Goal: Task Accomplishment & Management: Manage account settings

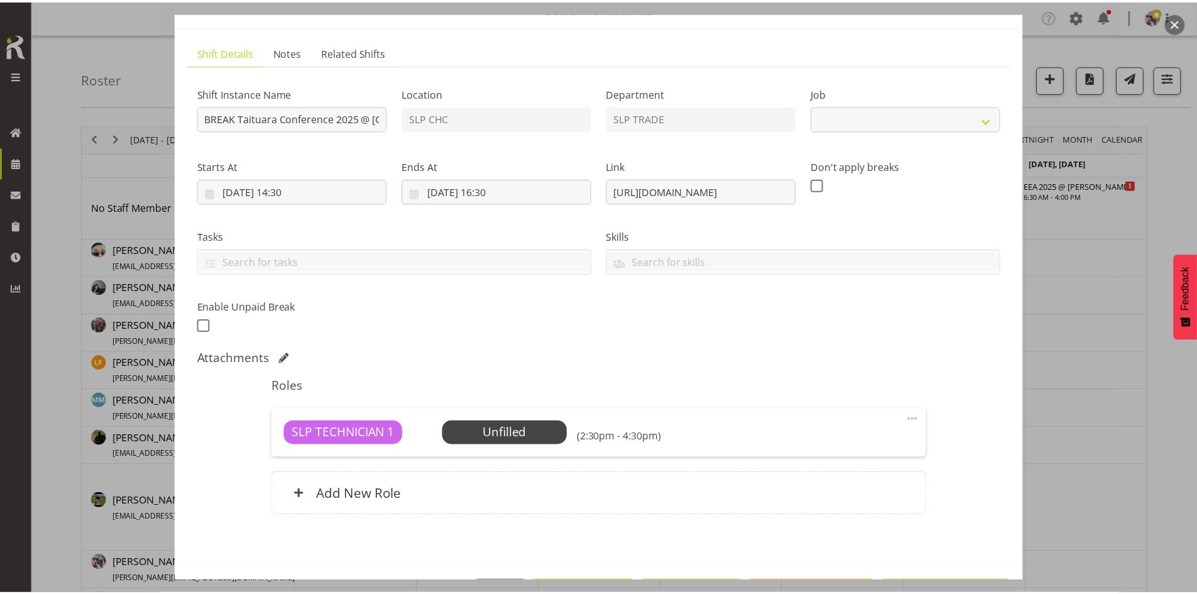
scroll to position [107, 0]
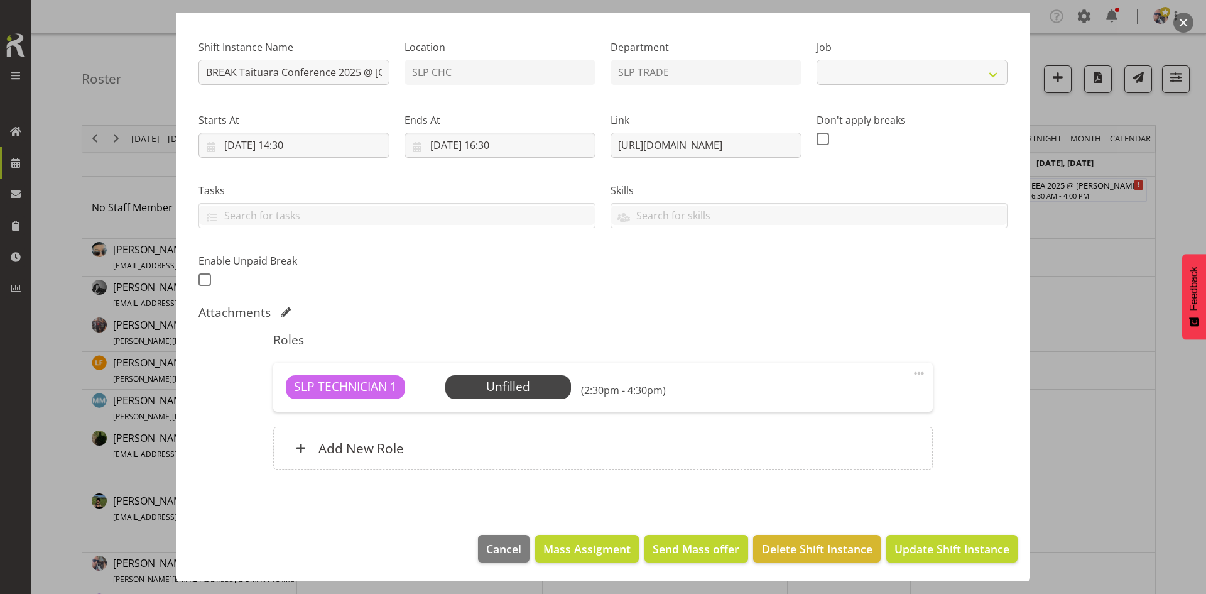
select select "9914"
click at [823, 546] on span "Delete Shift Instance" at bounding box center [817, 548] width 111 height 16
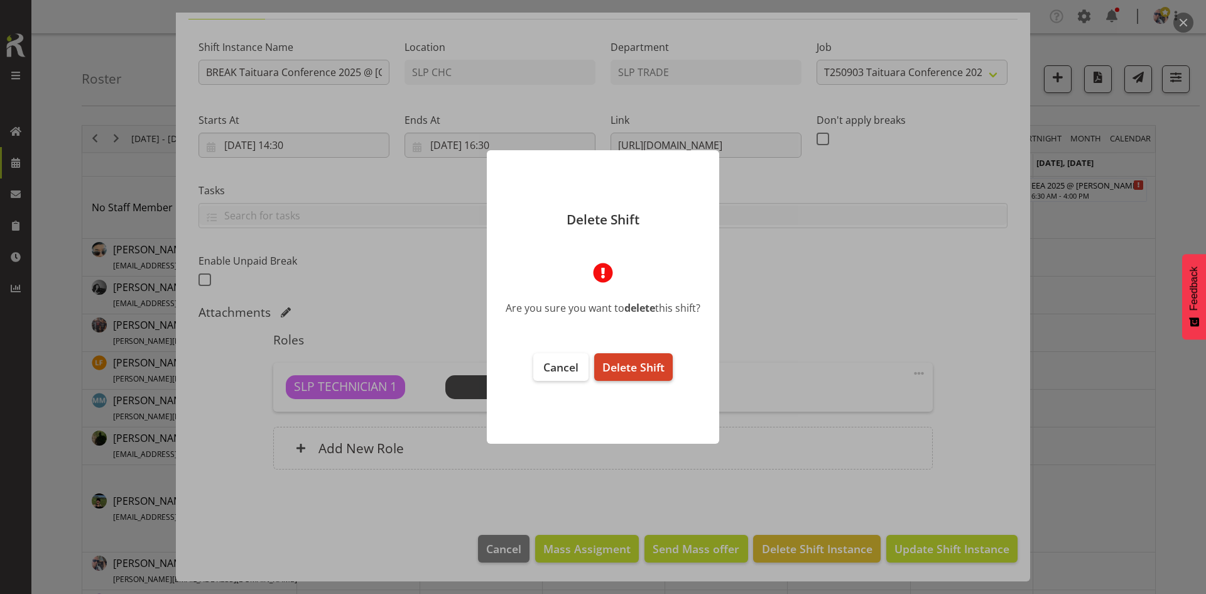
click at [646, 357] on button "Delete Shift" at bounding box center [633, 367] width 79 height 28
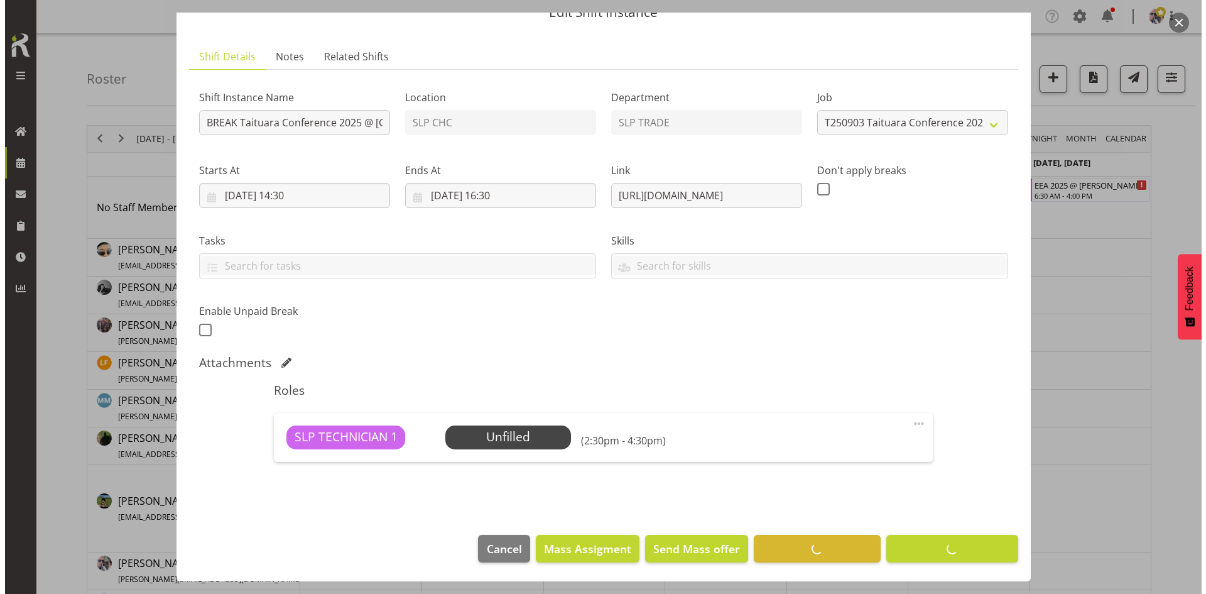
scroll to position [57, 0]
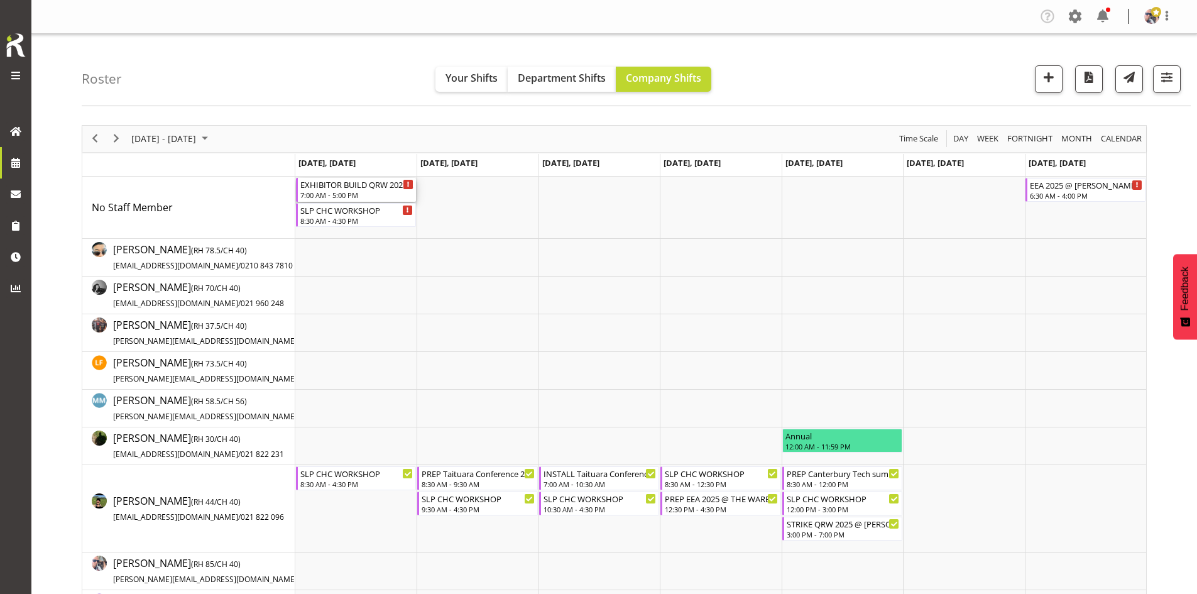
click at [365, 181] on div "EXHIBITOR BUILD QRW 2025 @ [PERSON_NAME] On Site @ TBC" at bounding box center [356, 184] width 113 height 13
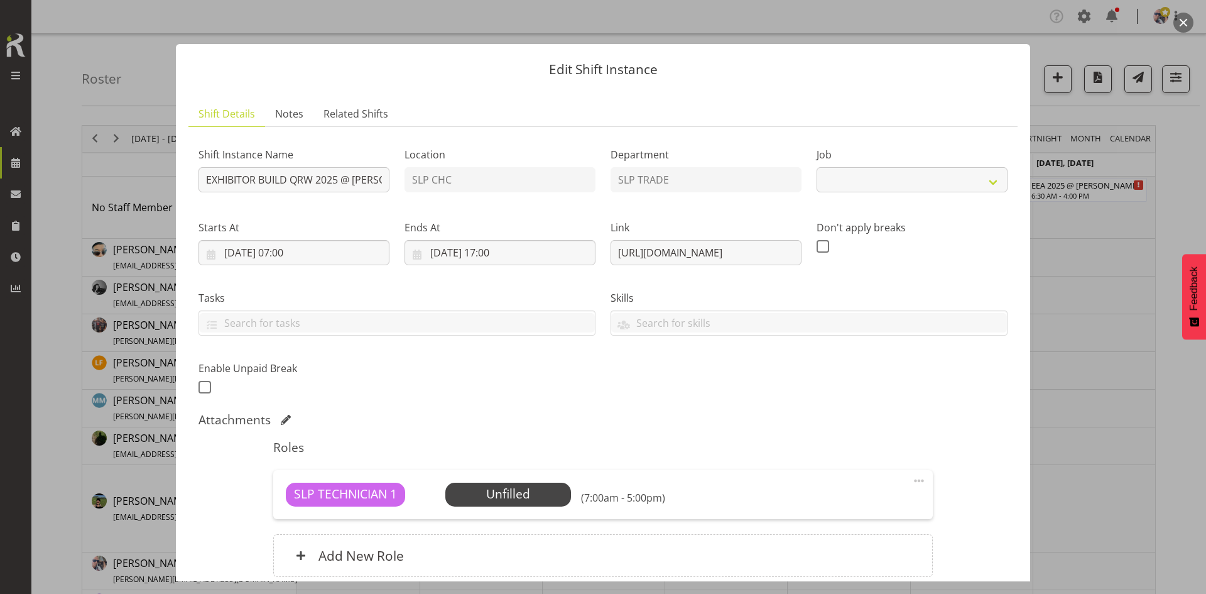
select select "9589"
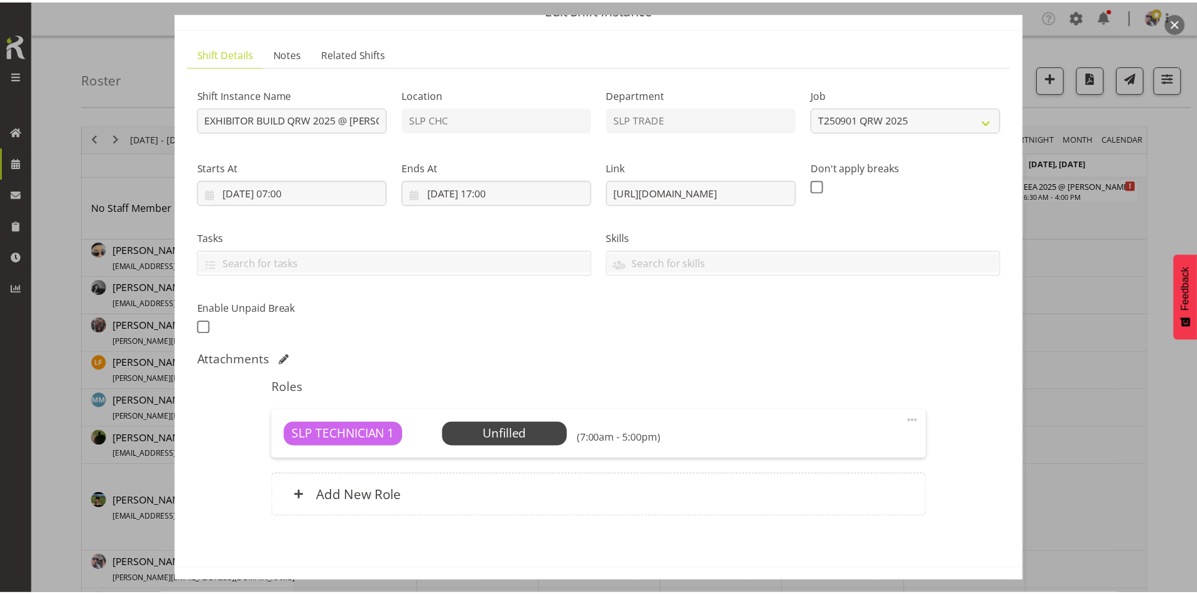
scroll to position [63, 0]
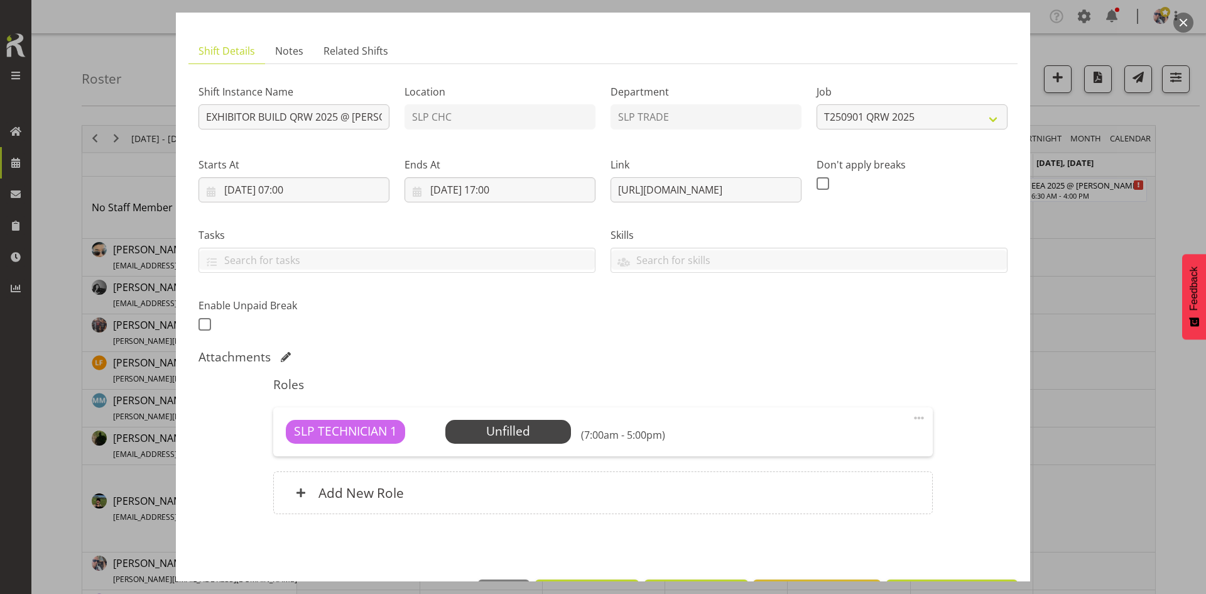
click at [1175, 209] on div at bounding box center [603, 297] width 1206 height 594
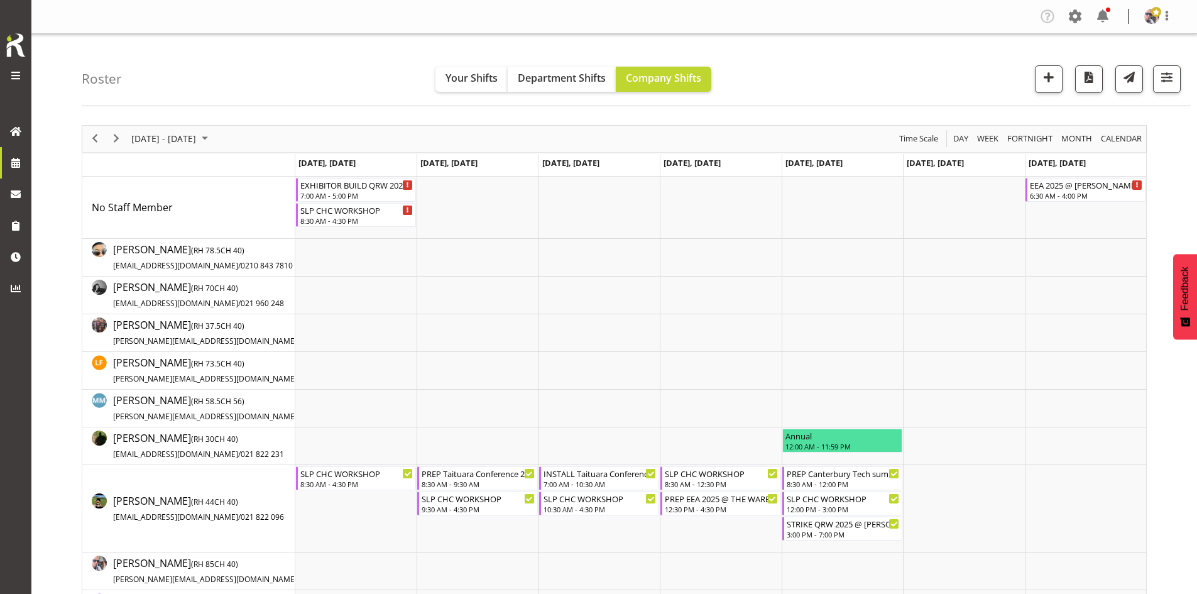
click at [181, 128] on div "[DATE] - [DATE]" at bounding box center [171, 139] width 89 height 26
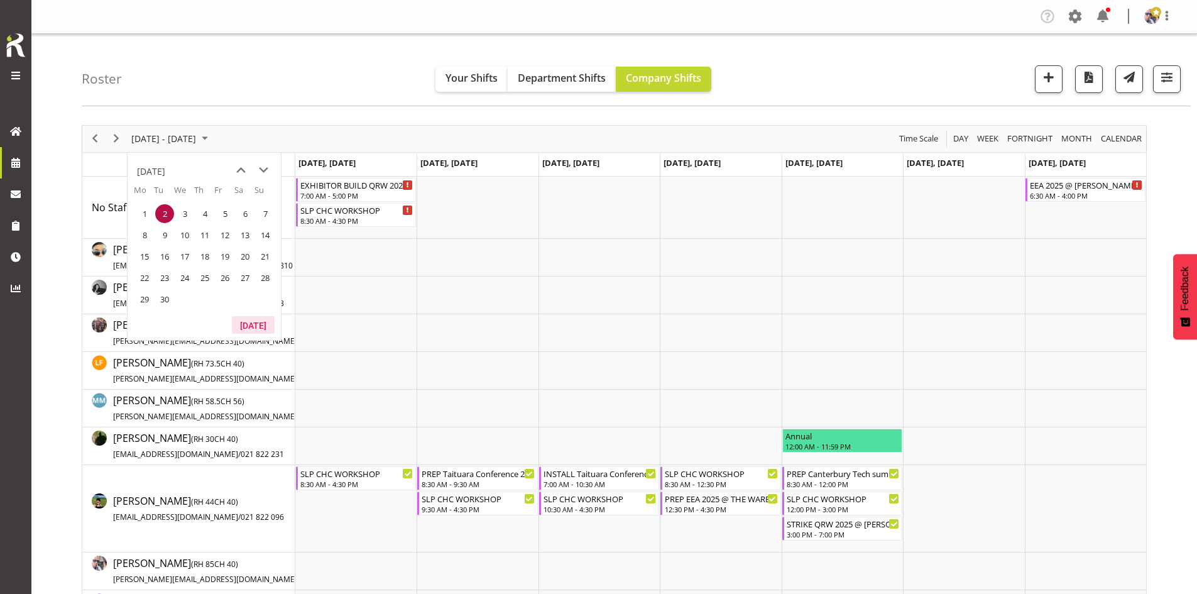
drag, startPoint x: 251, startPoint y: 324, endPoint x: 352, endPoint y: 353, distance: 104.8
click at [253, 324] on button "[DATE]" at bounding box center [253, 325] width 43 height 18
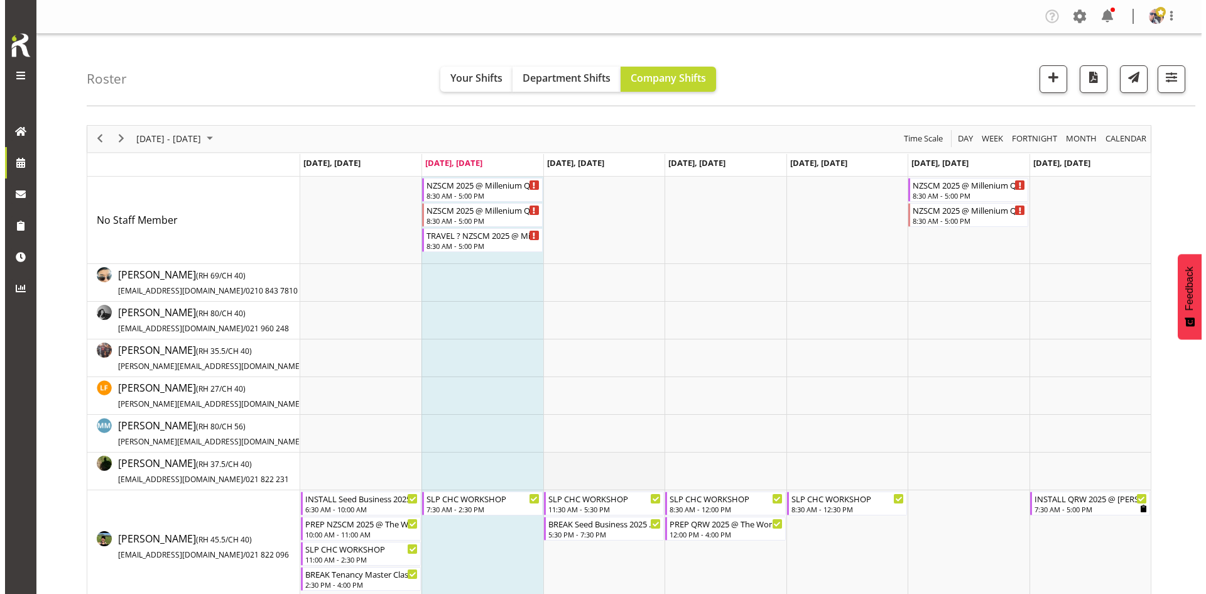
scroll to position [188, 0]
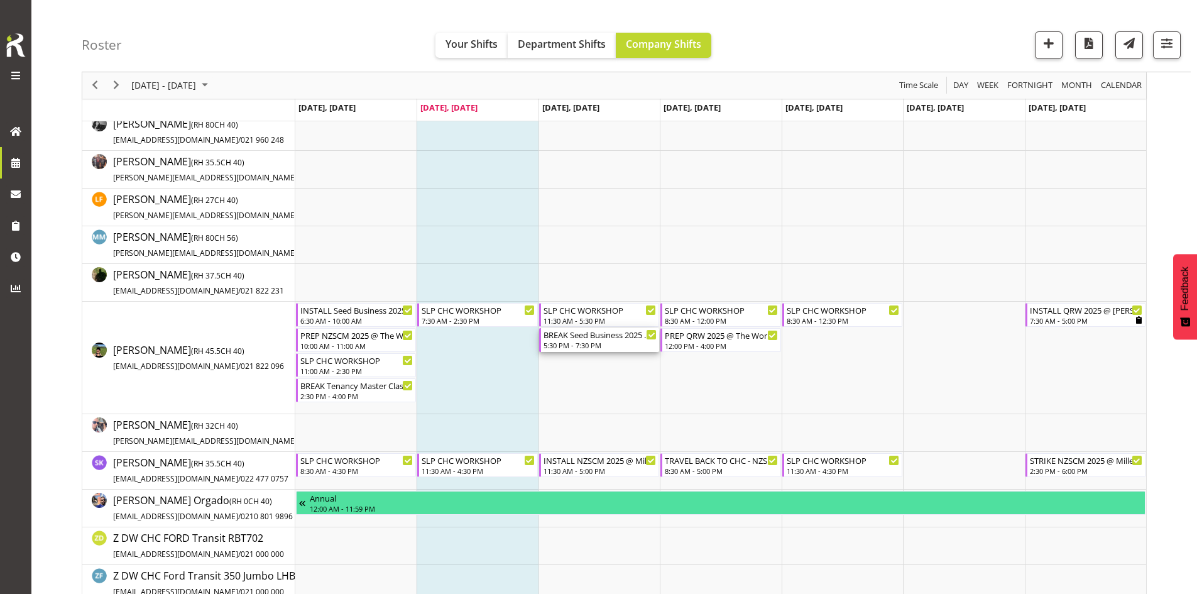
click at [616, 334] on div "BREAK Seed Business 2025 @ [PERSON_NAME] On Site @ 1800" at bounding box center [599, 334] width 113 height 13
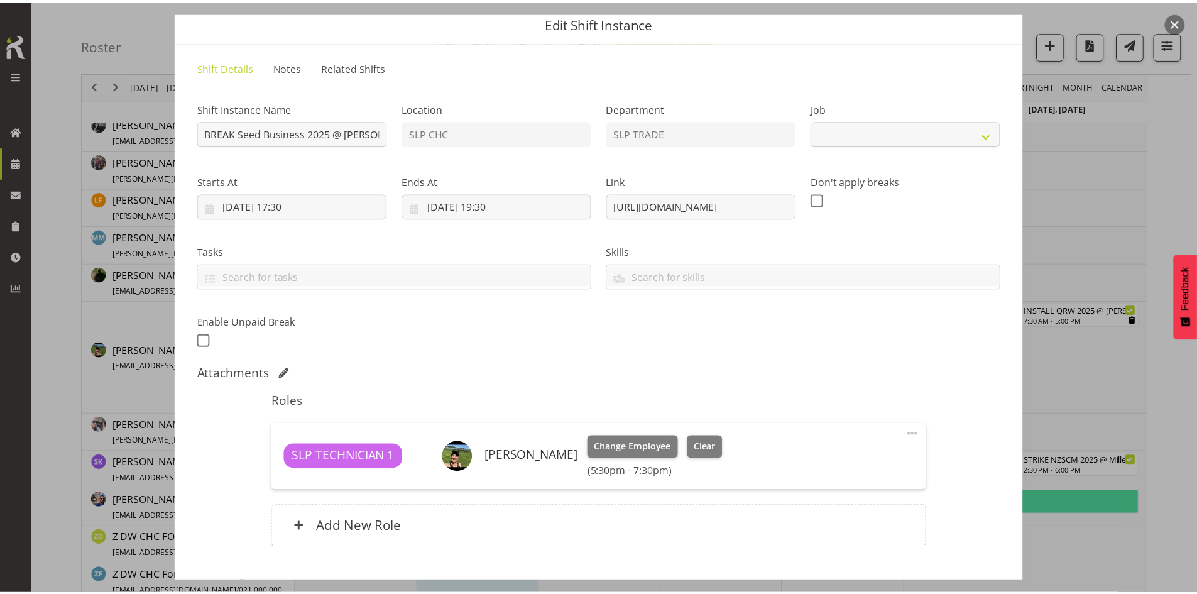
scroll to position [125, 0]
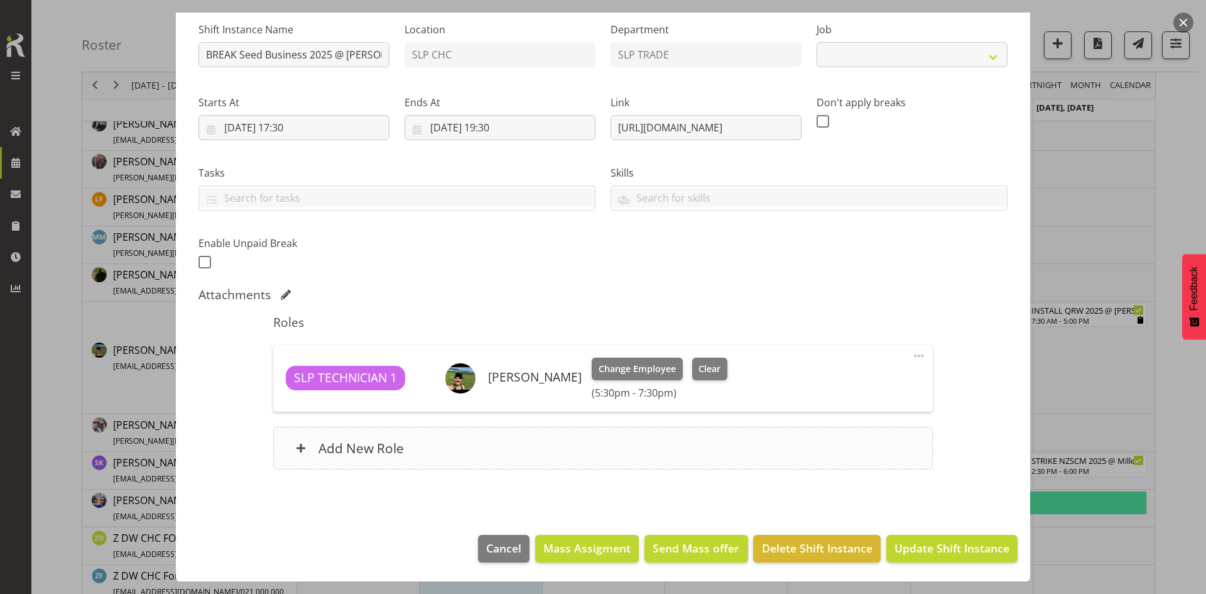
click at [535, 445] on div "Add New Role" at bounding box center [602, 448] width 659 height 43
select select "9583"
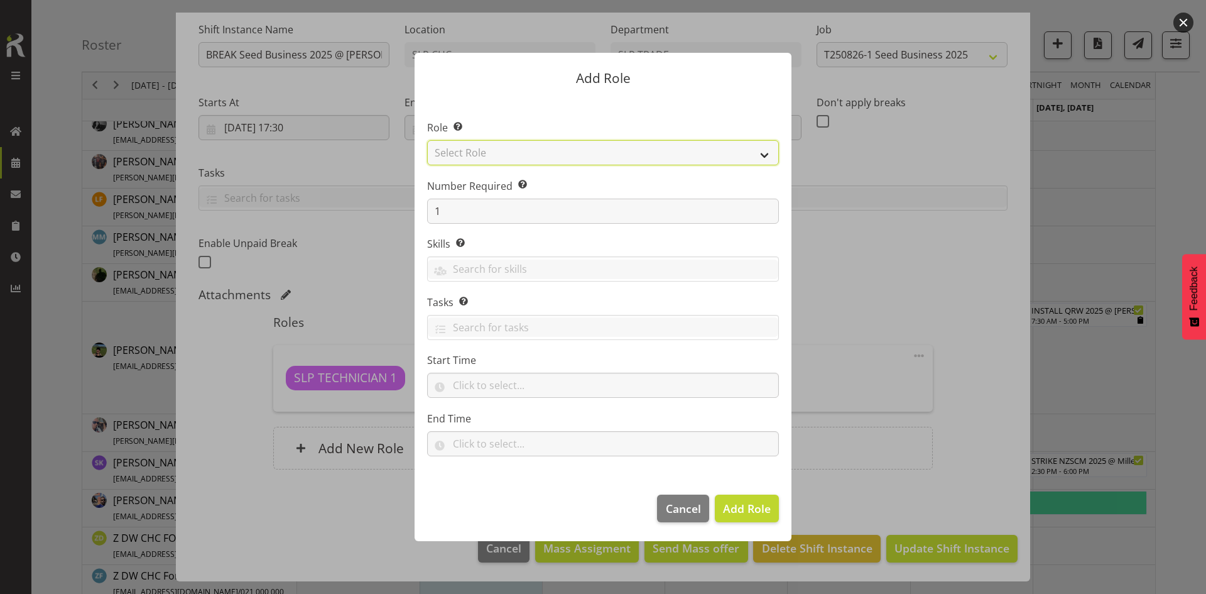
click at [744, 148] on select "Select Role ACCOUNT MANAGER ACCOUNT MANAGER DW ACCOUNTS [PERSON_NAME] VEHICLES …" at bounding box center [603, 152] width 352 height 25
select select "247"
click at [427, 140] on select "Select Role ACCOUNT MANAGER ACCOUNT MANAGER DW ACCOUNTS [PERSON_NAME] VEHICLES …" at bounding box center [603, 152] width 352 height 25
click at [756, 504] on span "Add Role" at bounding box center [747, 508] width 48 height 15
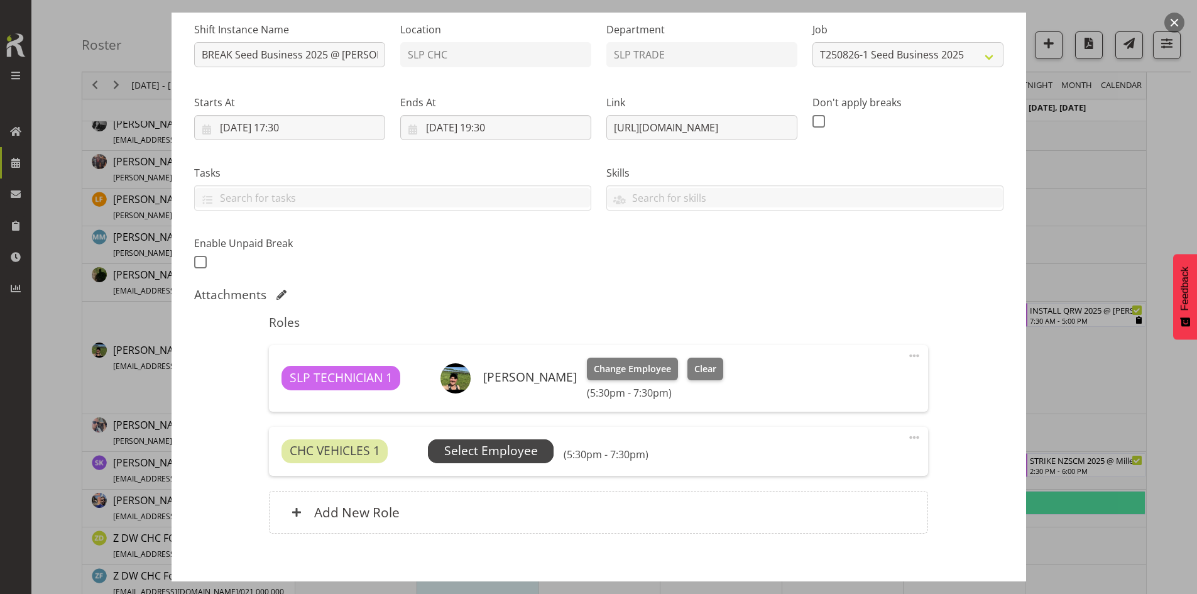
click at [503, 462] on span "Select Employee" at bounding box center [491, 451] width 126 height 24
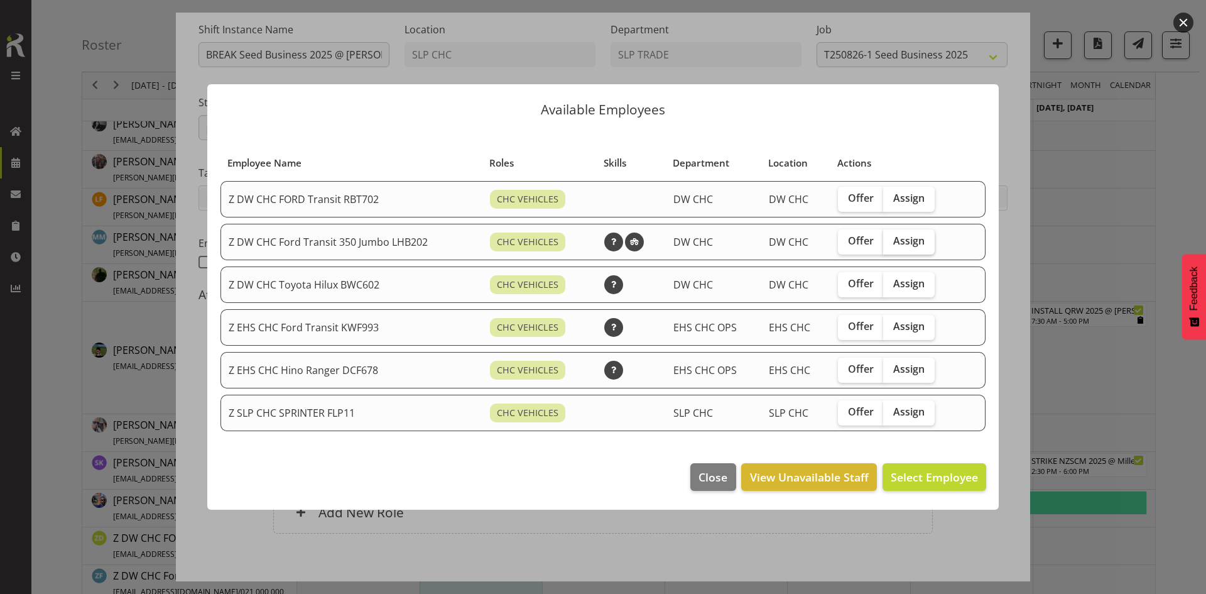
click at [931, 233] on label "Assign" at bounding box center [909, 241] width 52 height 25
click at [891, 237] on input "Assign" at bounding box center [887, 241] width 8 height 8
checkbox input "true"
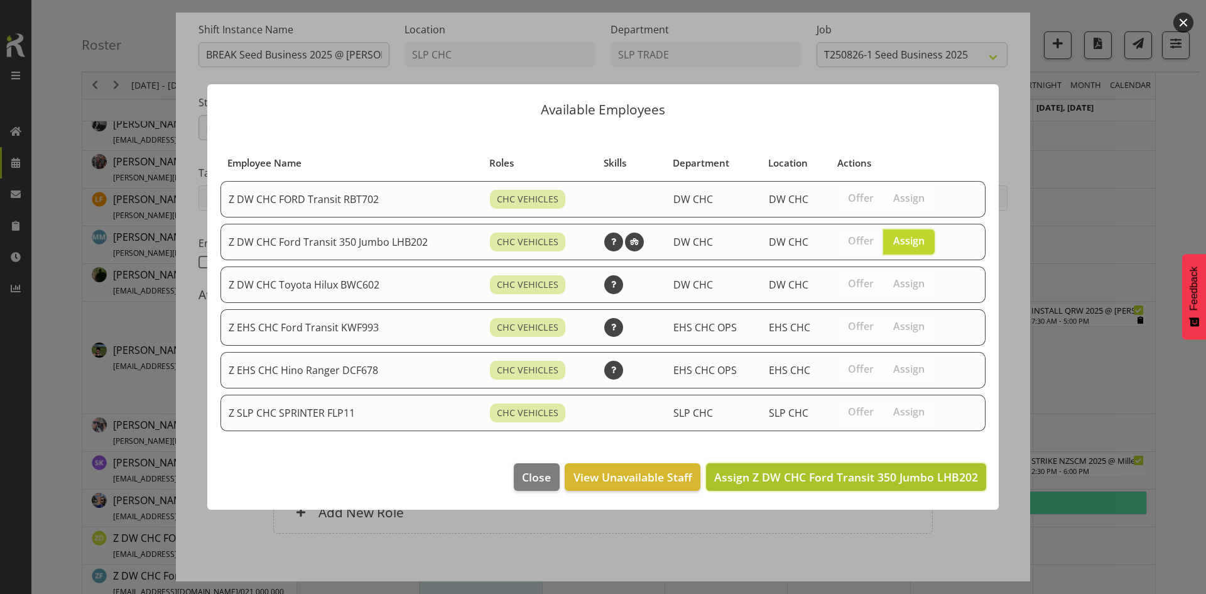
click at [891, 477] on span "Assign Z DW CHC Ford Transit 350 Jumbo LHB202" at bounding box center [846, 476] width 264 height 15
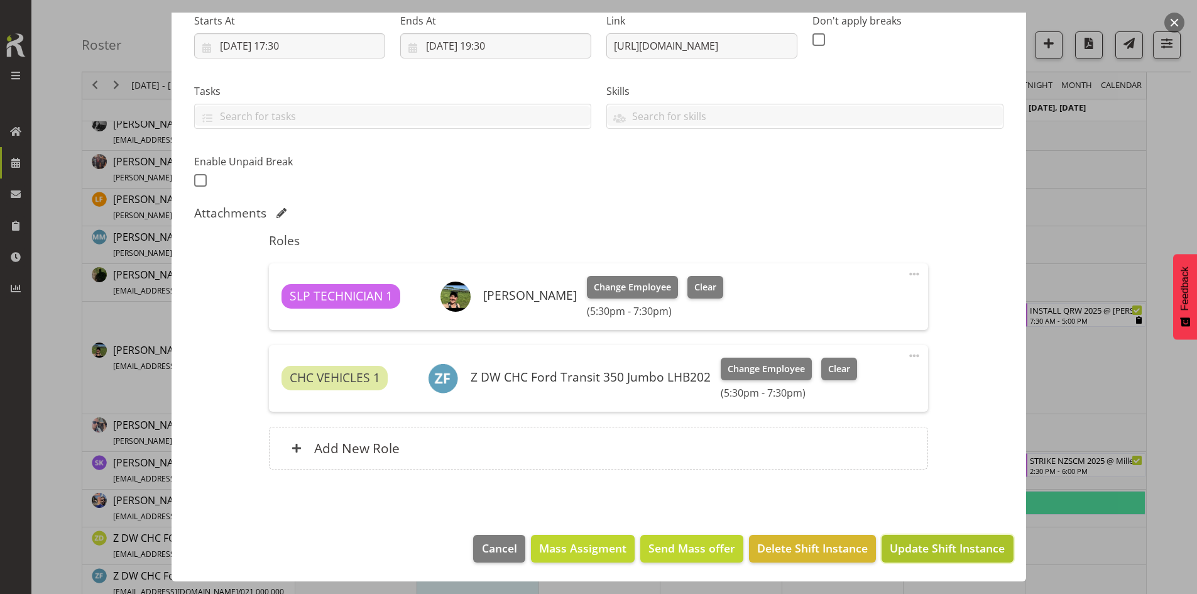
click at [910, 540] on span "Update Shift Instance" at bounding box center [946, 548] width 115 height 16
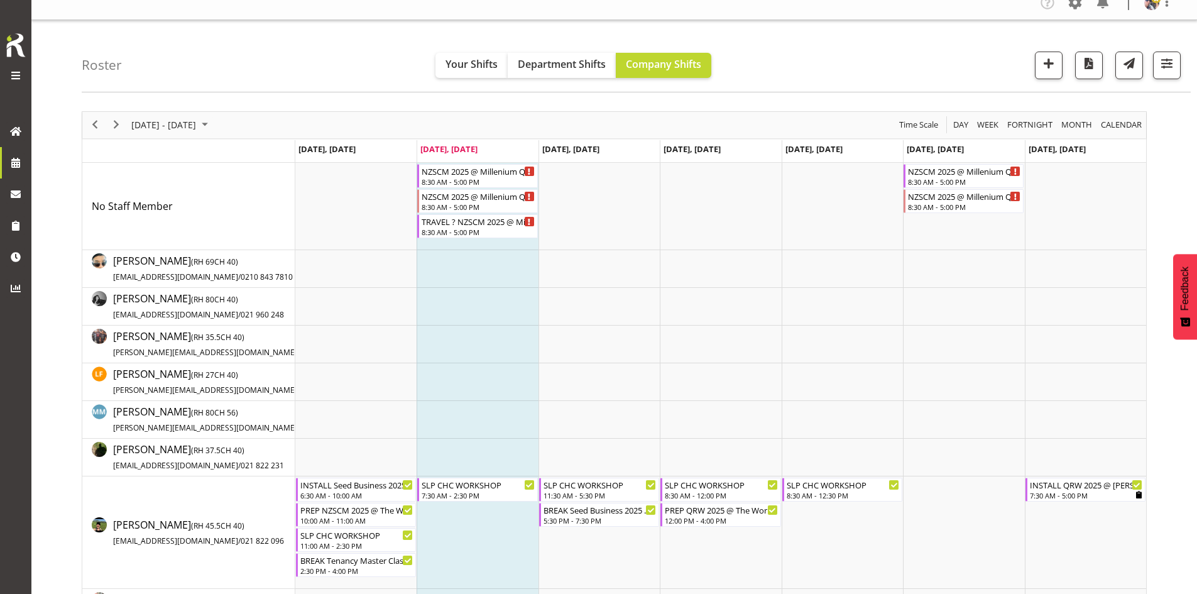
scroll to position [0, 0]
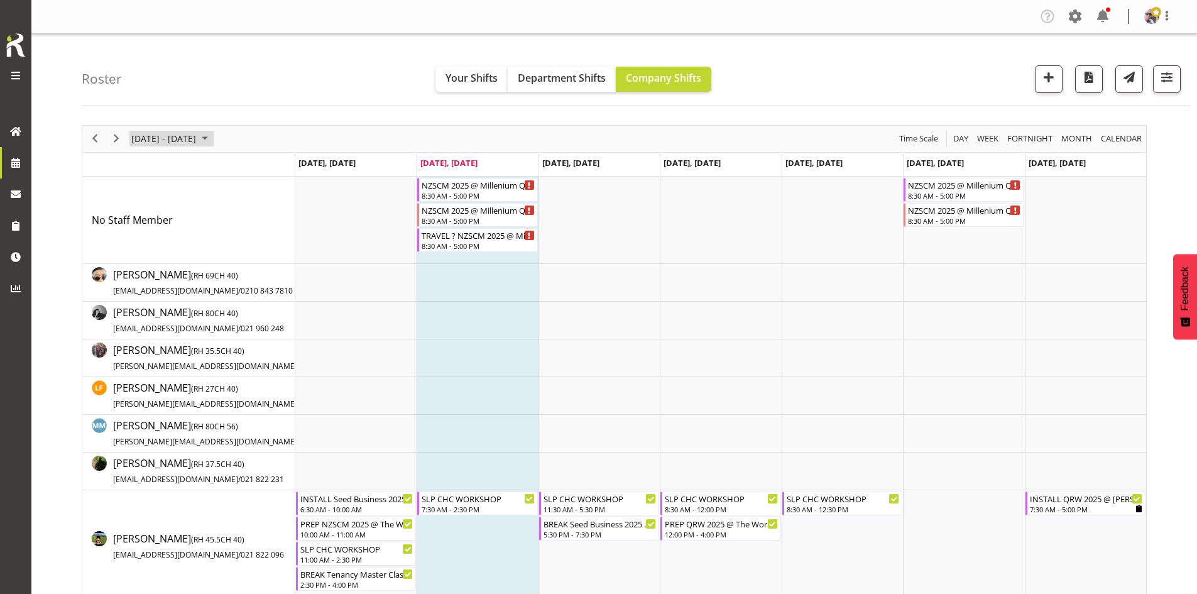
click at [197, 145] on span "[DATE] - [DATE]" at bounding box center [163, 139] width 67 height 16
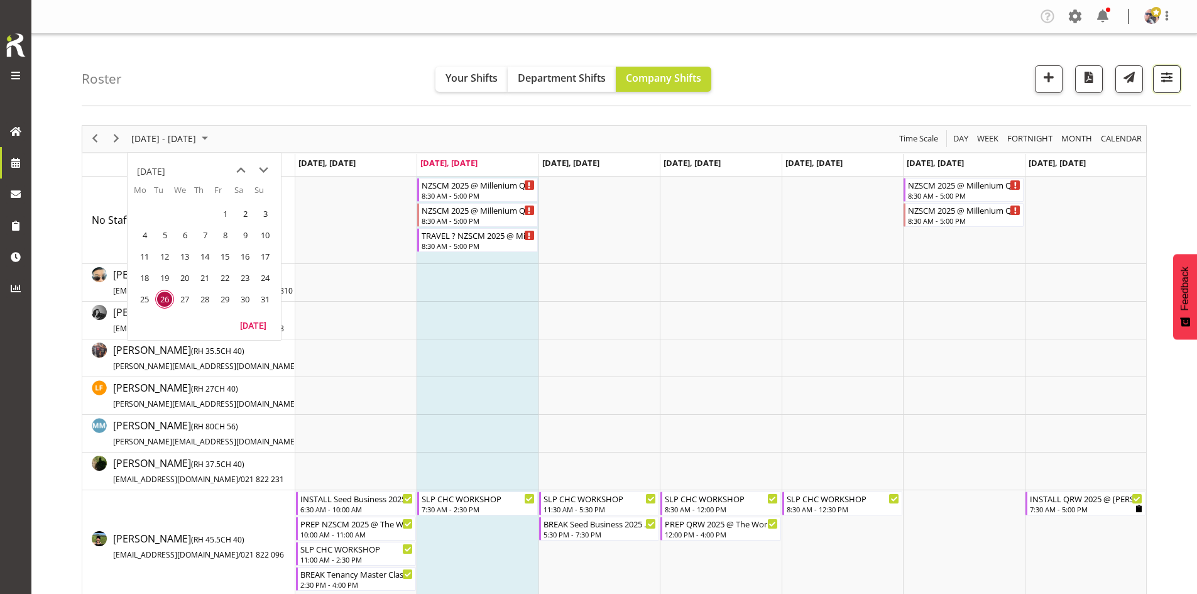
click at [1170, 90] on button "button" at bounding box center [1167, 79] width 28 height 28
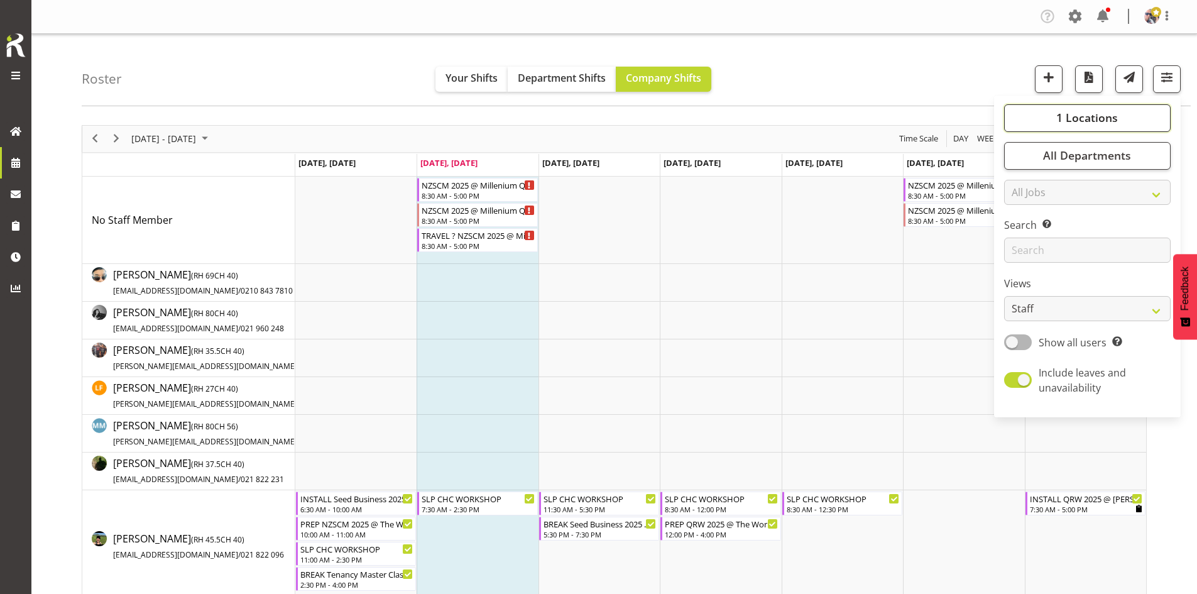
click at [1089, 123] on span "1 Locations" at bounding box center [1087, 117] width 62 height 15
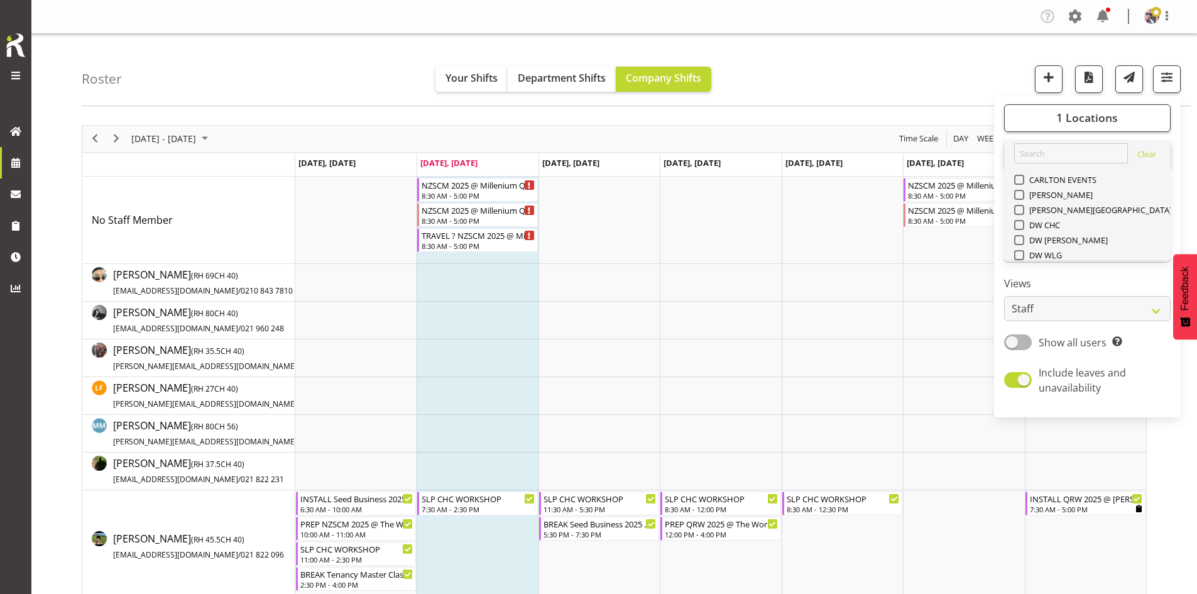
click at [1033, 340] on span "SLP" at bounding box center [1033, 345] width 19 height 10
click at [1022, 341] on input "SLP" at bounding box center [1018, 345] width 8 height 8
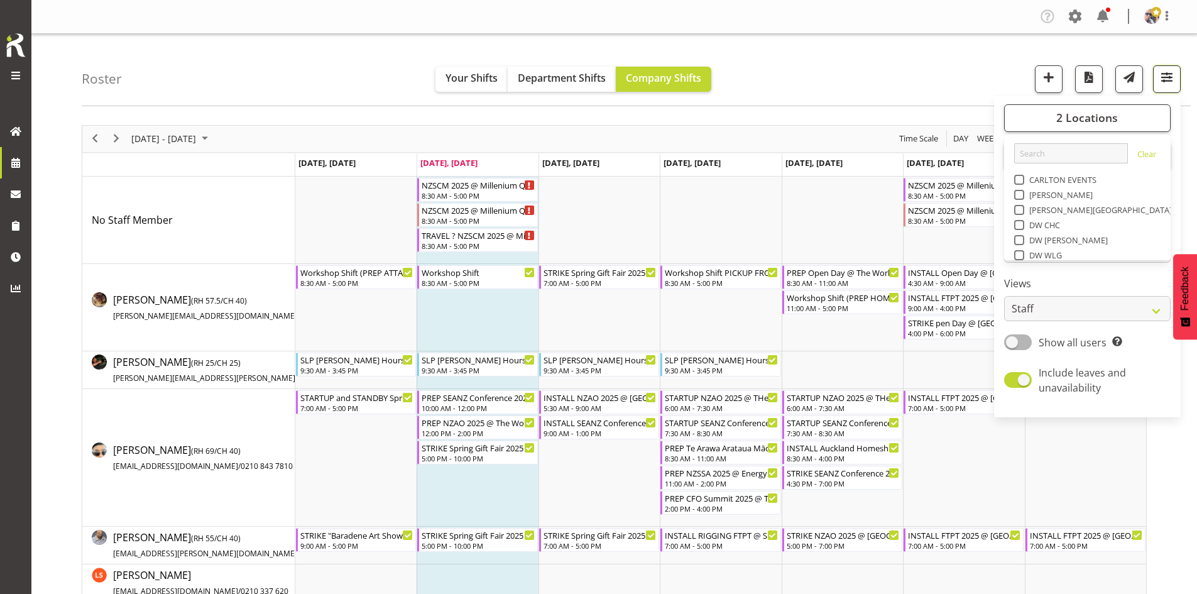
click at [1160, 84] on span "button" at bounding box center [1166, 77] width 16 height 16
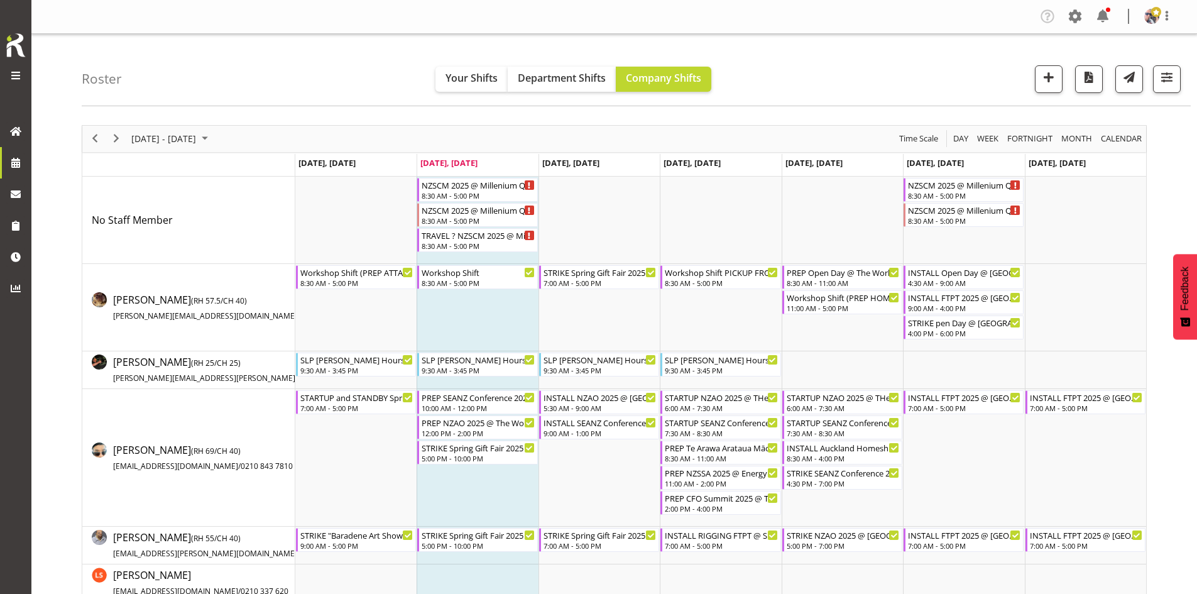
click at [1183, 70] on div "Roster Your Shifts Department Shifts Company Shifts 2 Locations Clear CARLTON E…" at bounding box center [636, 70] width 1109 height 72
click at [1172, 78] on span "button" at bounding box center [1166, 77] width 16 height 16
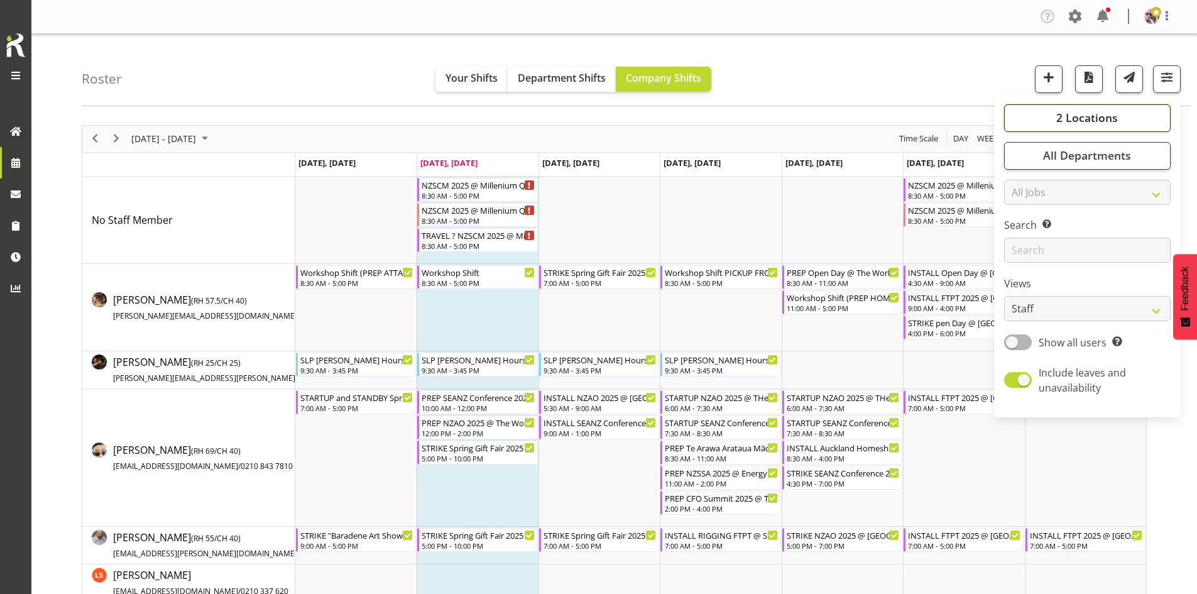
click at [1097, 124] on span "2 Locations" at bounding box center [1087, 117] width 62 height 15
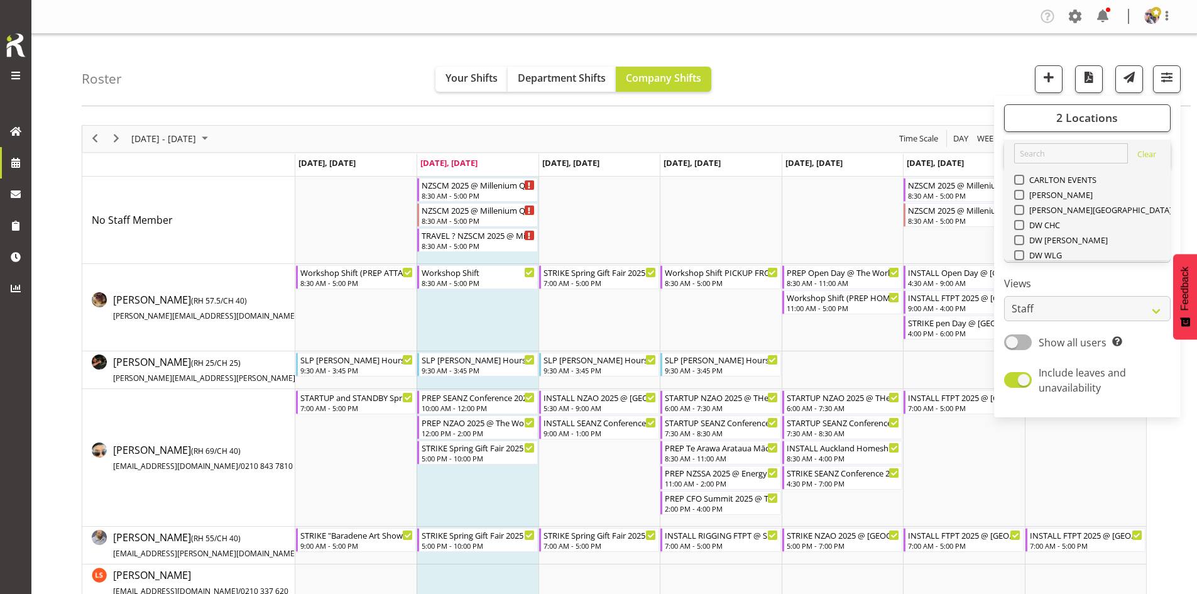
click at [1038, 340] on span "SLP" at bounding box center [1033, 345] width 19 height 10
click at [1022, 341] on input "SLP" at bounding box center [1018, 345] width 8 height 8
checkbox input "false"
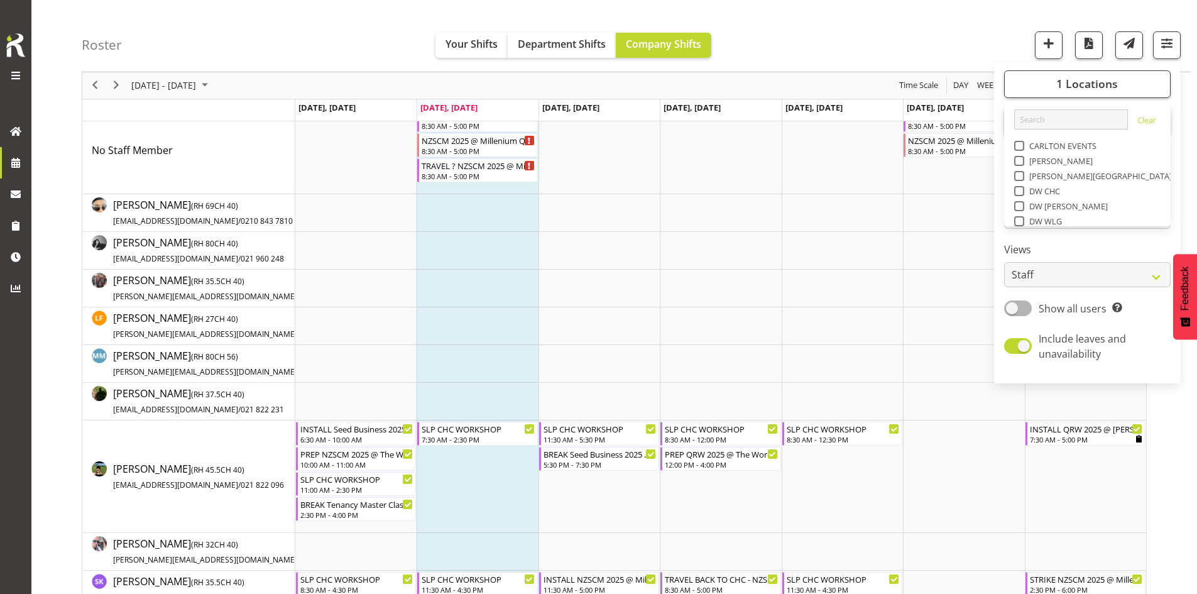
scroll to position [251, 0]
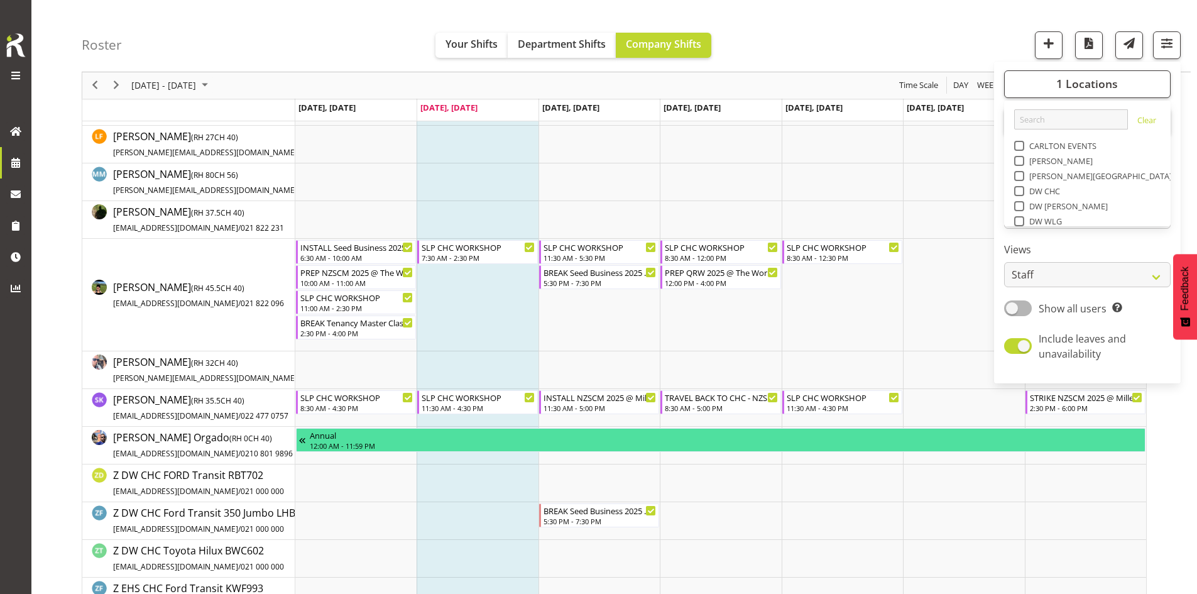
click at [869, 77] on div "[DATE] - [DATE] [DATE] Day Week Fortnight Month calendar Month Agenda Time Scale" at bounding box center [614, 85] width 1064 height 26
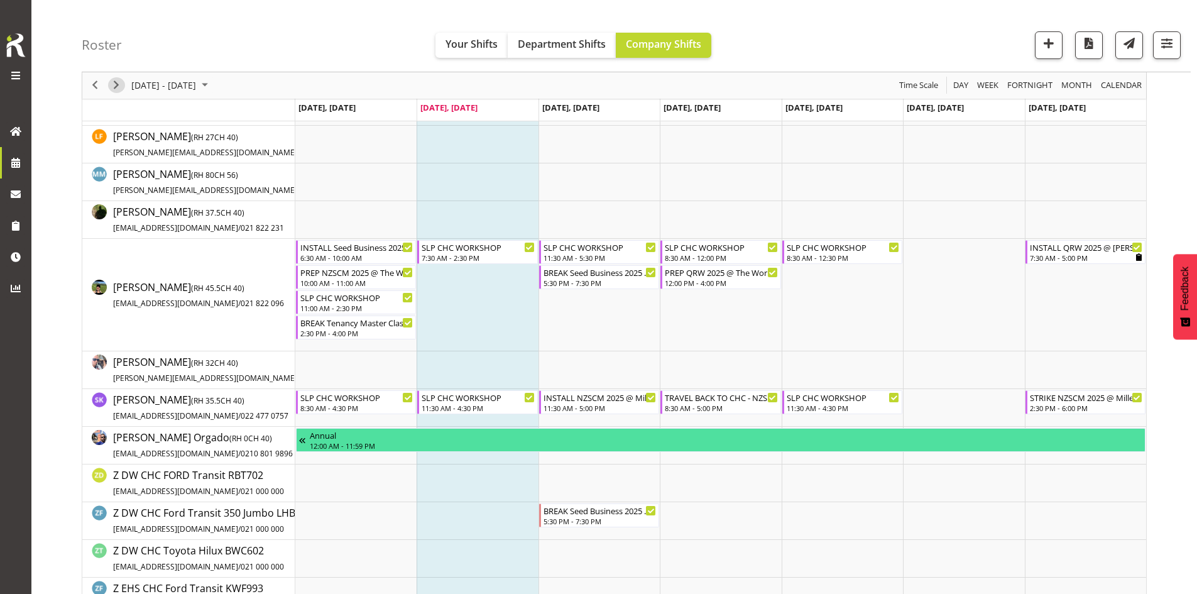
click at [113, 86] on span "Next" at bounding box center [116, 86] width 15 height 16
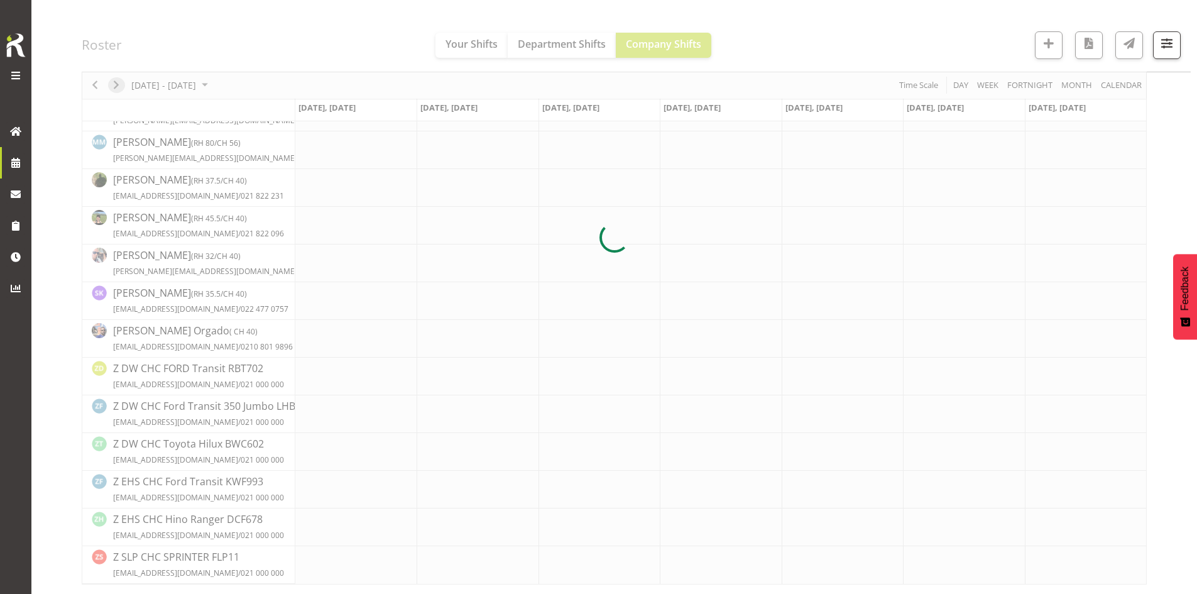
scroll to position [234, 0]
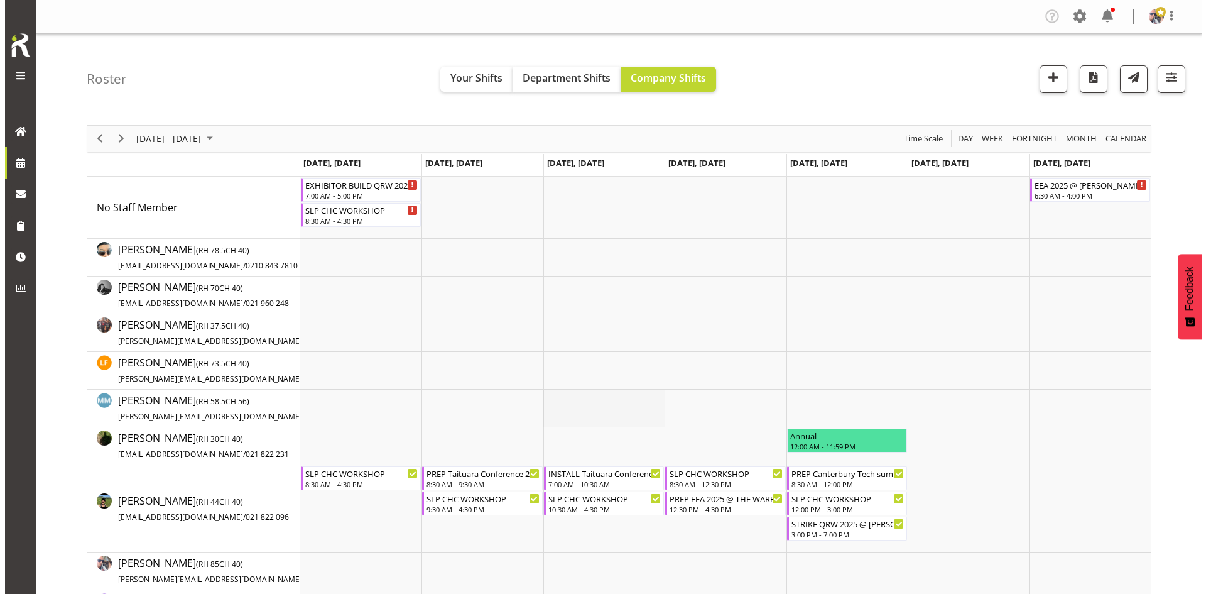
scroll to position [188, 0]
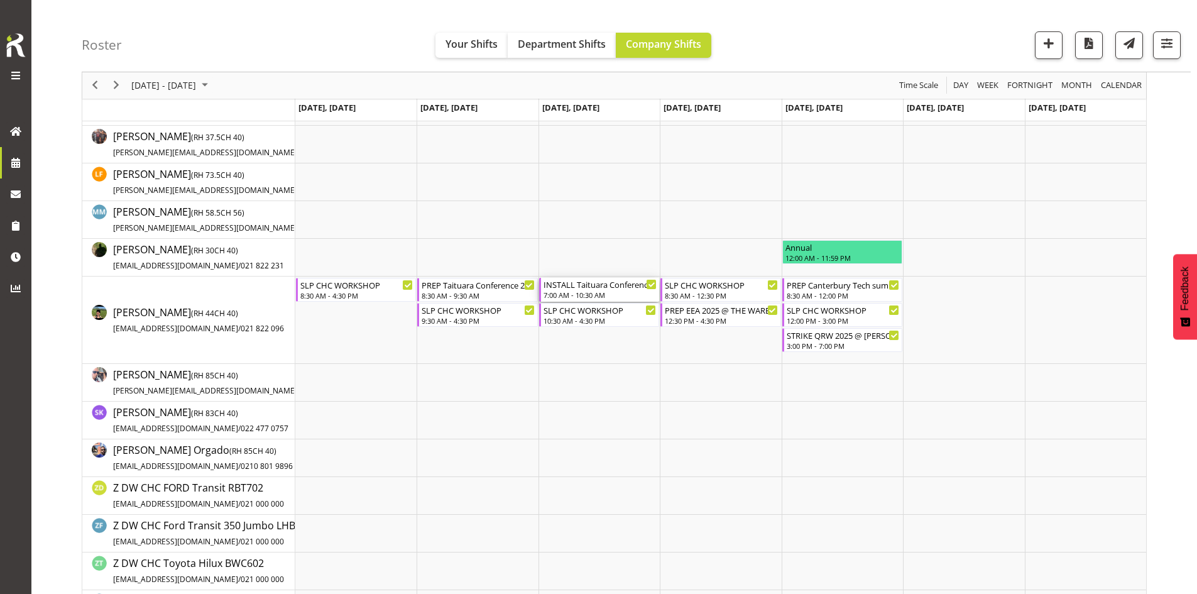
click at [580, 286] on div "INSTALL Taituara Conference 2025 @ [GEOGRAPHIC_DATA] On Site @ 0730" at bounding box center [599, 284] width 113 height 13
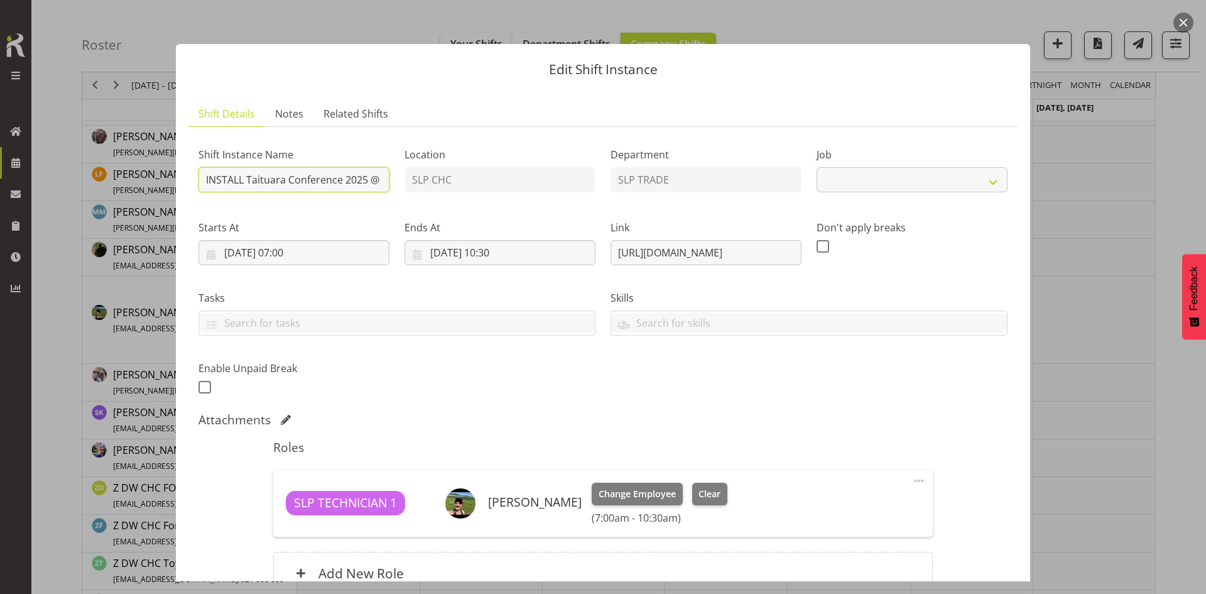
click at [326, 181] on input "INSTALL Taituara Conference 2025 @ [GEOGRAPHIC_DATA] On Site @ 0730" at bounding box center [294, 179] width 191 height 25
select select "9914"
type input "INSTALL Taituara Conference 2025 @ [GEOGRAPHIC_DATA] On Site @ 0700"
click at [324, 243] on input "[DATE] 07:00" at bounding box center [294, 252] width 191 height 25
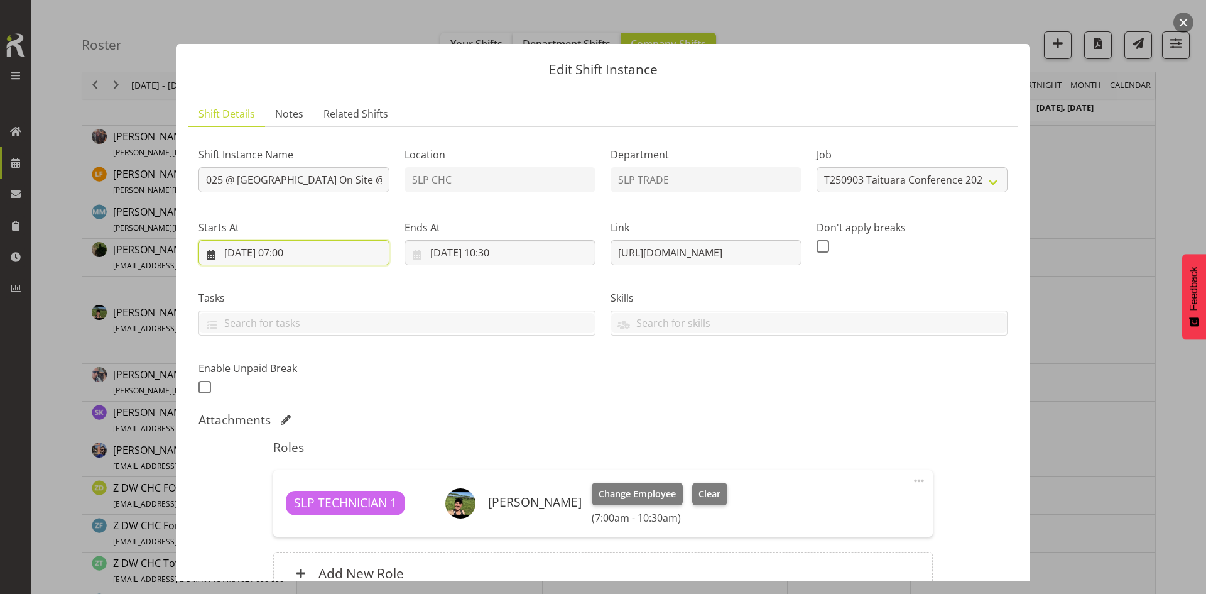
scroll to position [0, 0]
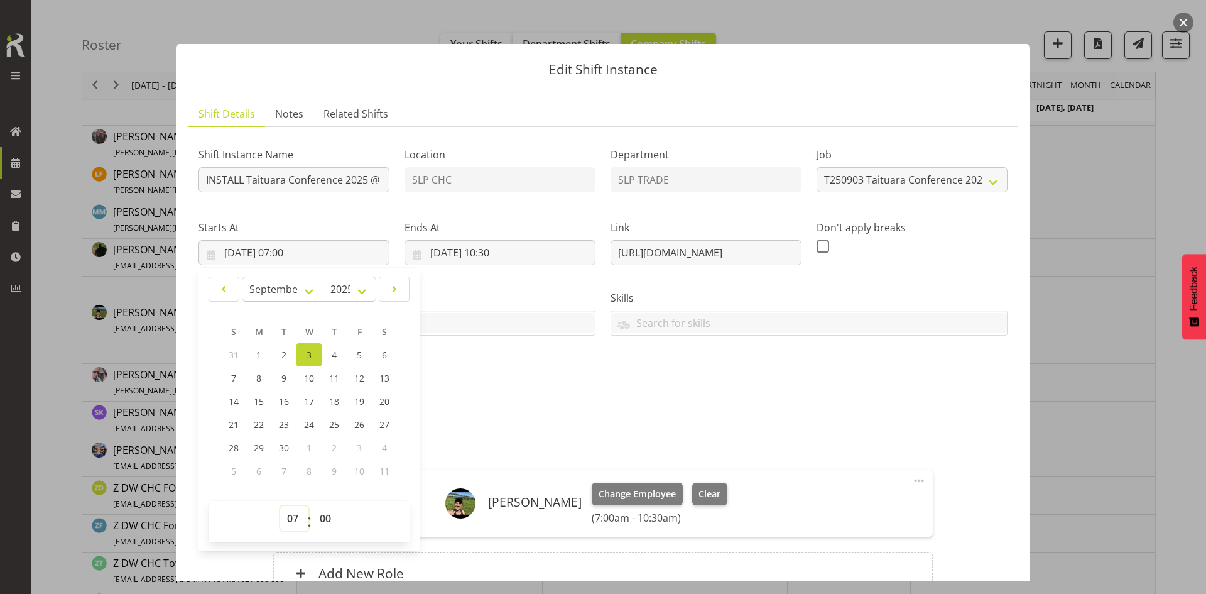
click at [285, 523] on select "00 01 02 03 04 05 06 07 08 09 10 11 12 13 14 15 16 17 18 19 20 21 22 23" at bounding box center [294, 518] width 28 height 25
select select "6"
click at [280, 506] on select "00 01 02 03 04 05 06 07 08 09 10 11 12 13 14 15 16 17 18 19 20 21 22 23" at bounding box center [294, 518] width 28 height 25
type input "[DATE] 06:00"
click at [330, 517] on select "00 01 02 03 04 05 06 07 08 09 10 11 12 13 14 15 16 17 18 19 20 21 22 23 24 25 2…" at bounding box center [327, 518] width 28 height 25
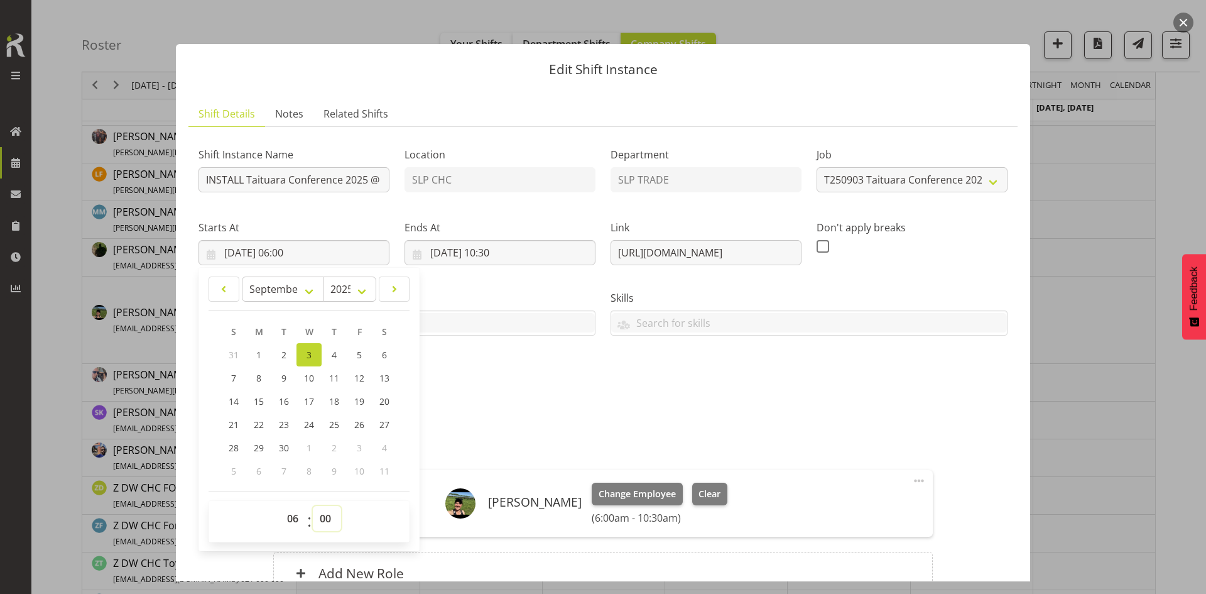
select select "30"
click at [313, 506] on select "00 01 02 03 04 05 06 07 08 09 10 11 12 13 14 15 16 17 18 19 20 21 22 23 24 25 2…" at bounding box center [327, 518] width 28 height 25
type input "[DATE] 06:30"
click at [577, 423] on div "Attachments" at bounding box center [603, 419] width 809 height 15
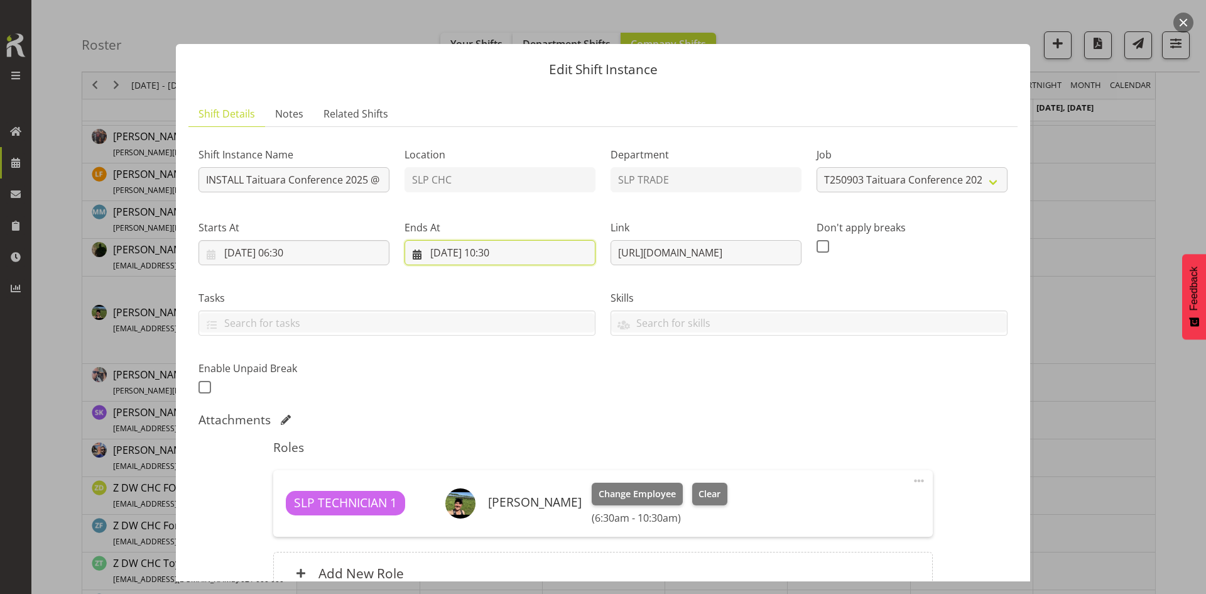
click at [529, 249] on input "[DATE] 10:30" at bounding box center [500, 252] width 191 height 25
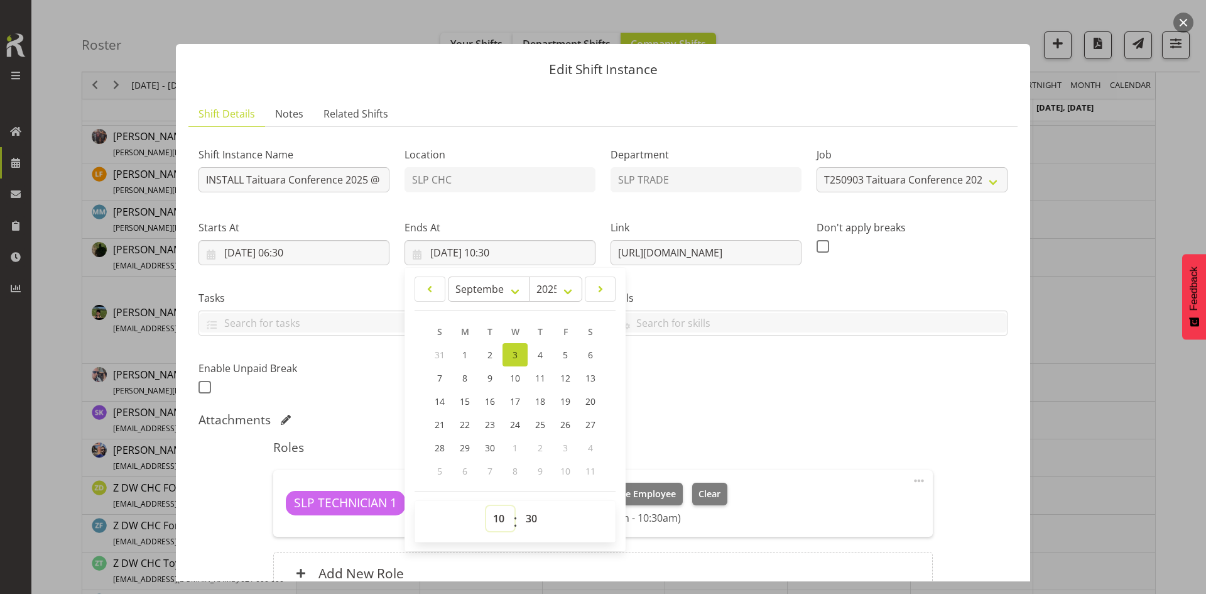
click at [498, 508] on select "00 01 02 03 04 05 06 07 08 09 10 11 12 13 14 15 16 17 18 19 20 21 22 23" at bounding box center [500, 518] width 28 height 25
select select "9"
click at [486, 506] on select "00 01 02 03 04 05 06 07 08 09 10 11 12 13 14 15 16 17 18 19 20 21 22 23" at bounding box center [500, 518] width 28 height 25
type input "[DATE] 09:30"
click at [674, 401] on div "Shift Instance Name INSTALL Taituara Conference 2025 @ [GEOGRAPHIC_DATA] On Sit…" at bounding box center [603, 266] width 824 height 275
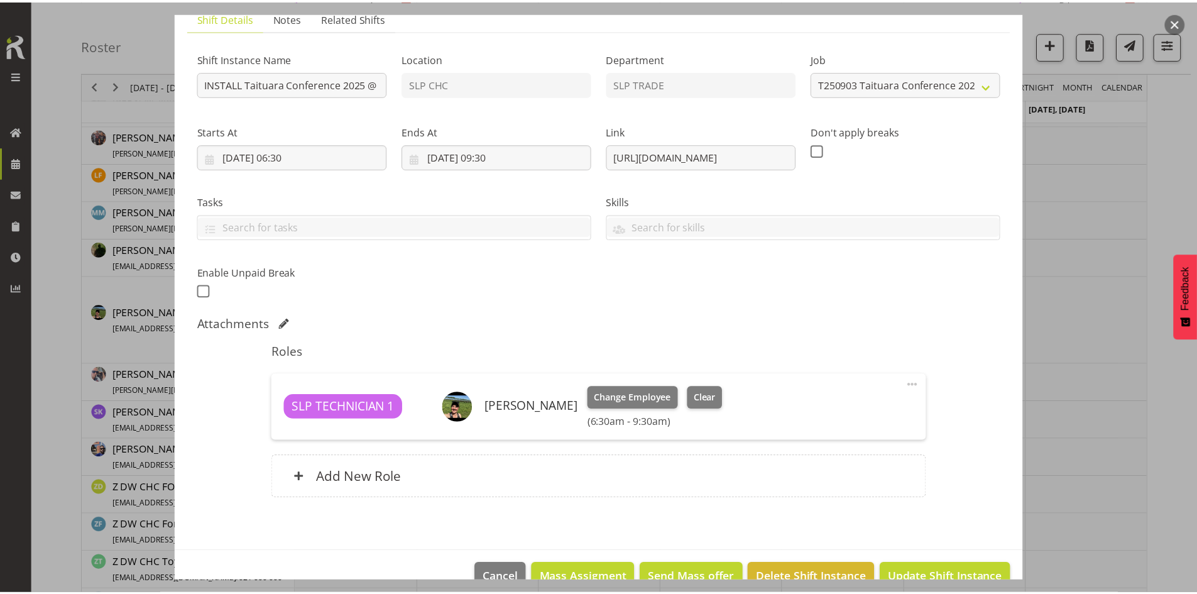
scroll to position [125, 0]
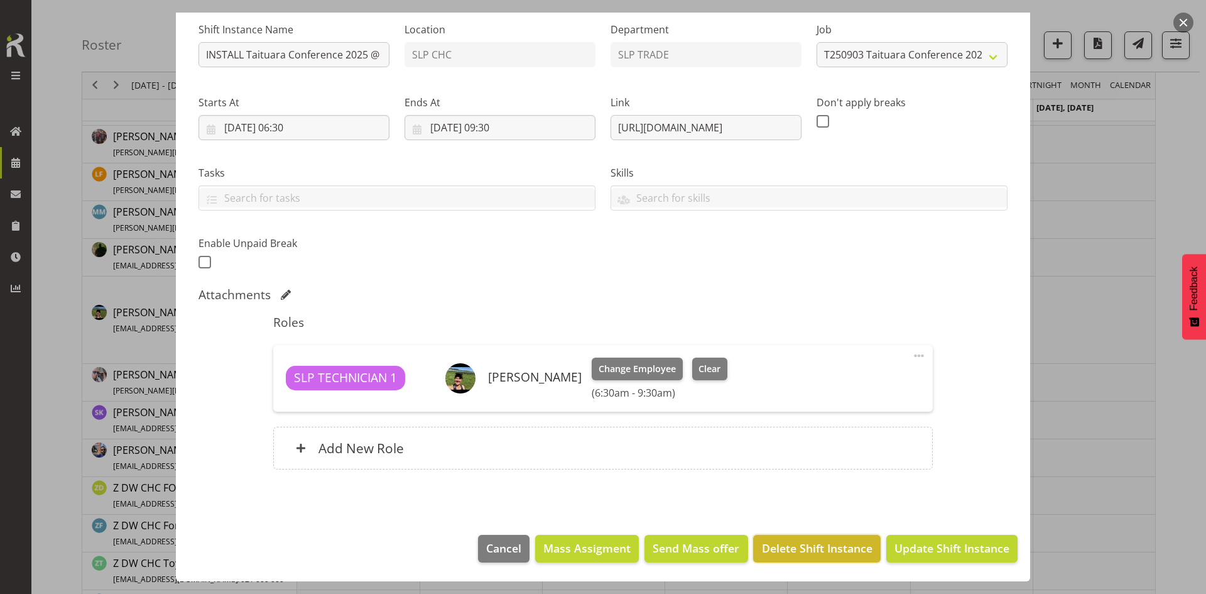
click at [857, 537] on button "Delete Shift Instance" at bounding box center [816, 549] width 127 height 28
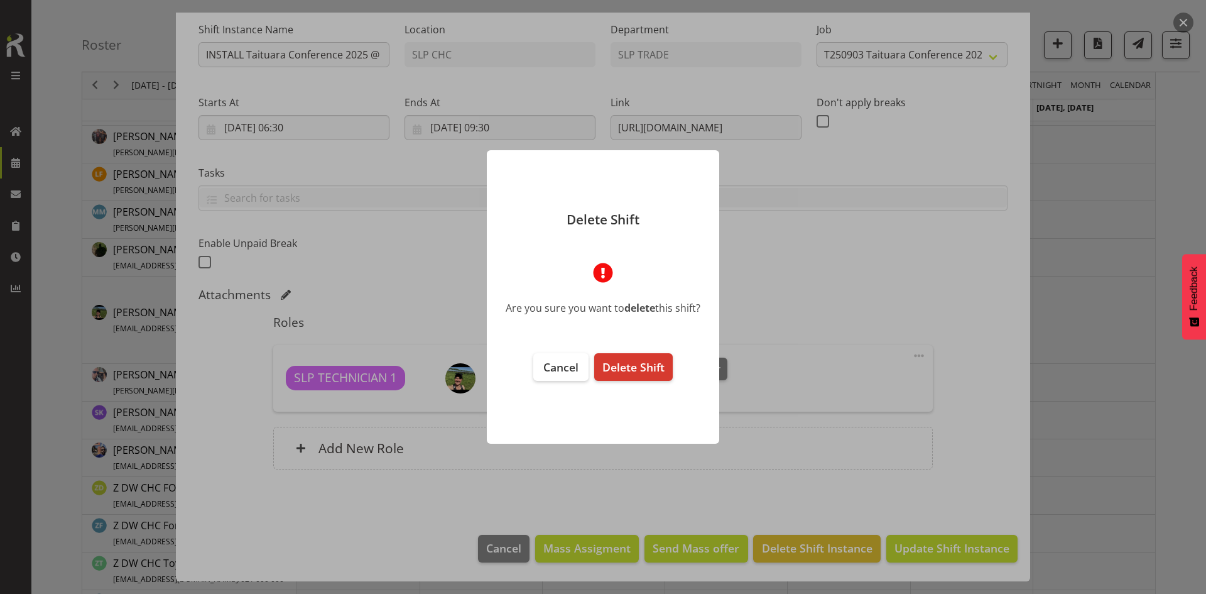
click at [525, 346] on footer "Cancel Delete Shift" at bounding box center [603, 391] width 232 height 103
click at [552, 366] on span "Cancel" at bounding box center [560, 366] width 35 height 15
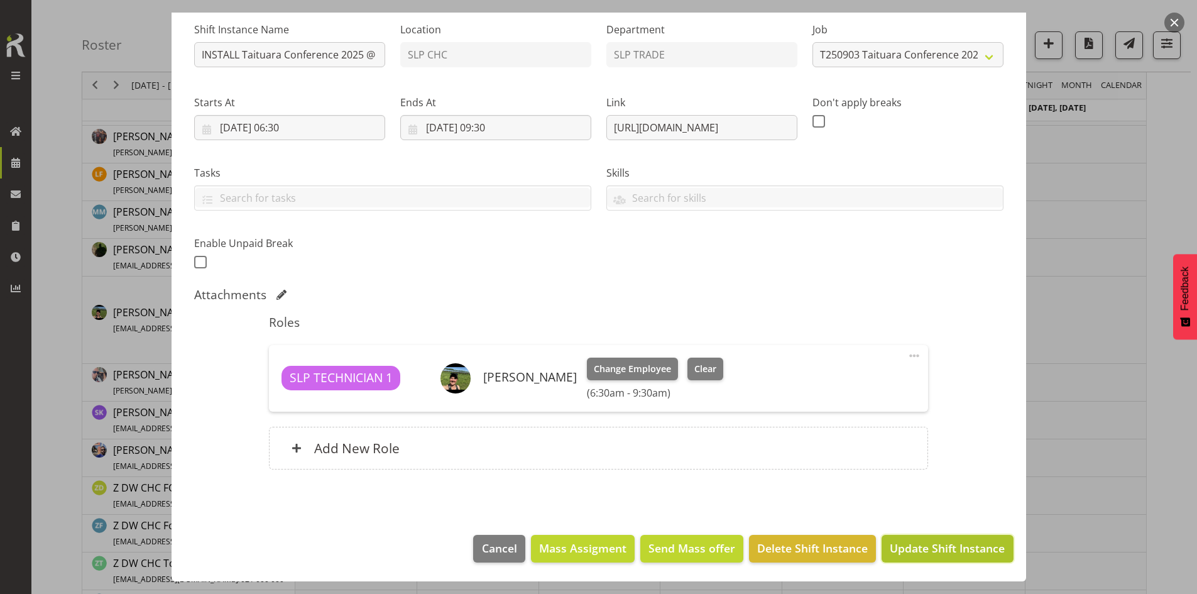
click at [909, 548] on span "Update Shift Instance" at bounding box center [946, 548] width 115 height 16
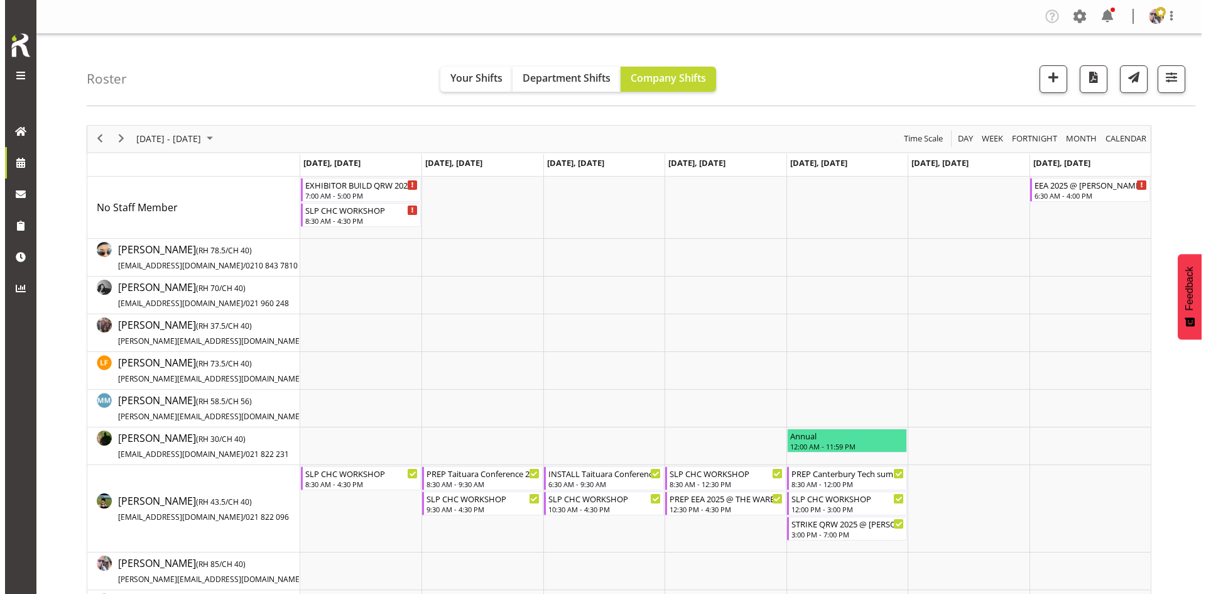
scroll to position [188, 0]
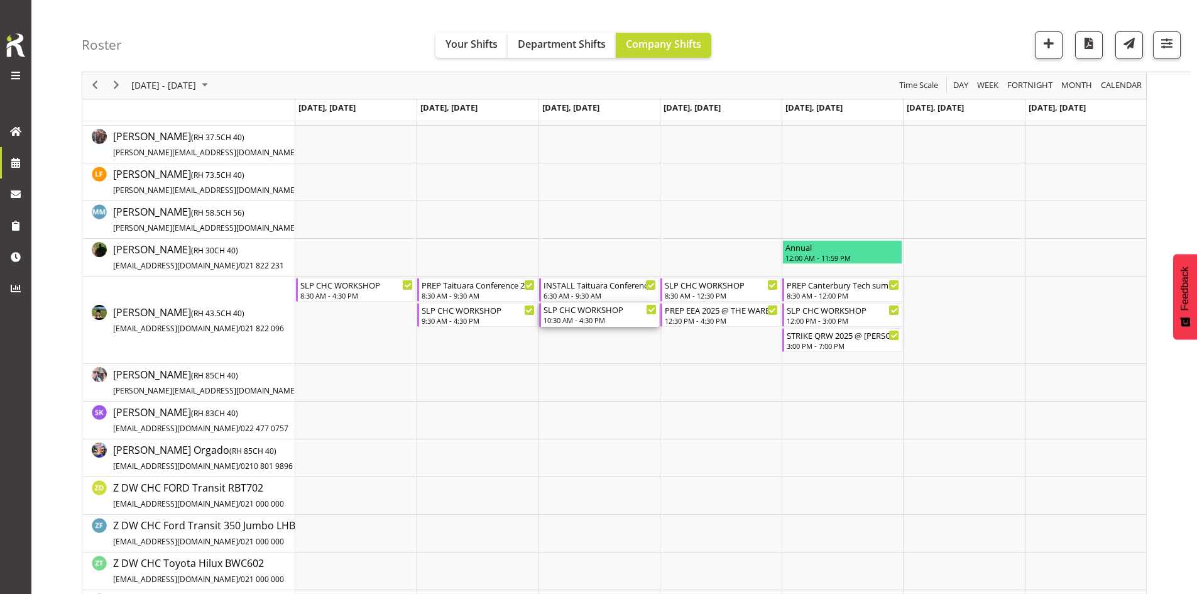
click at [589, 307] on div "SLP CHC WORKSHOP" at bounding box center [599, 309] width 113 height 13
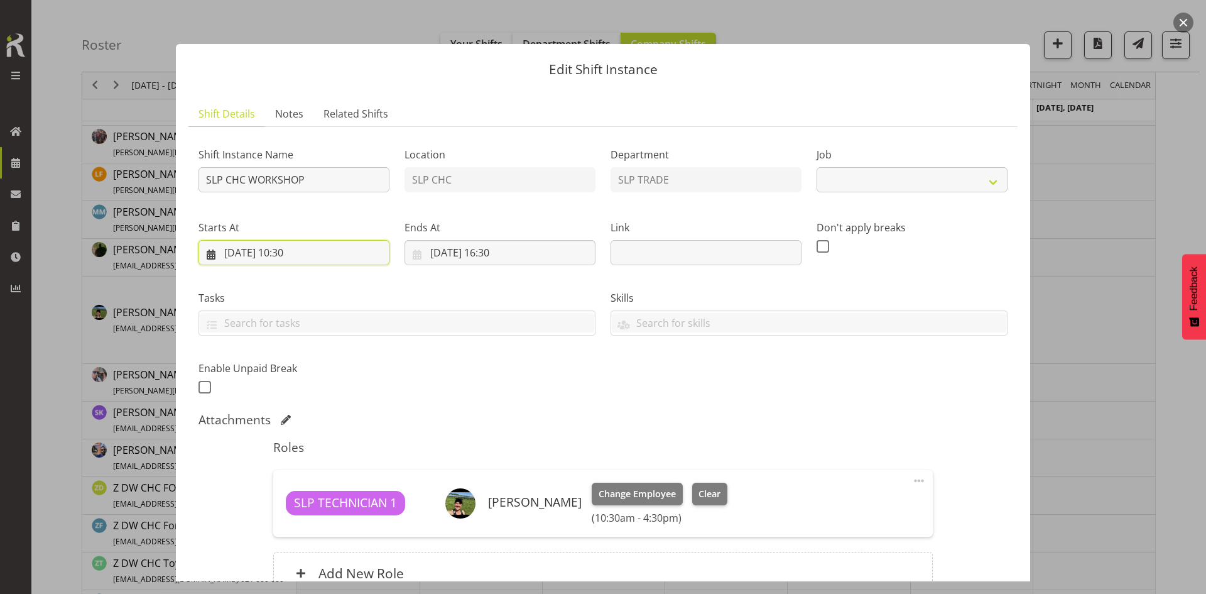
click at [335, 255] on input "[DATE] 10:30" at bounding box center [294, 252] width 191 height 25
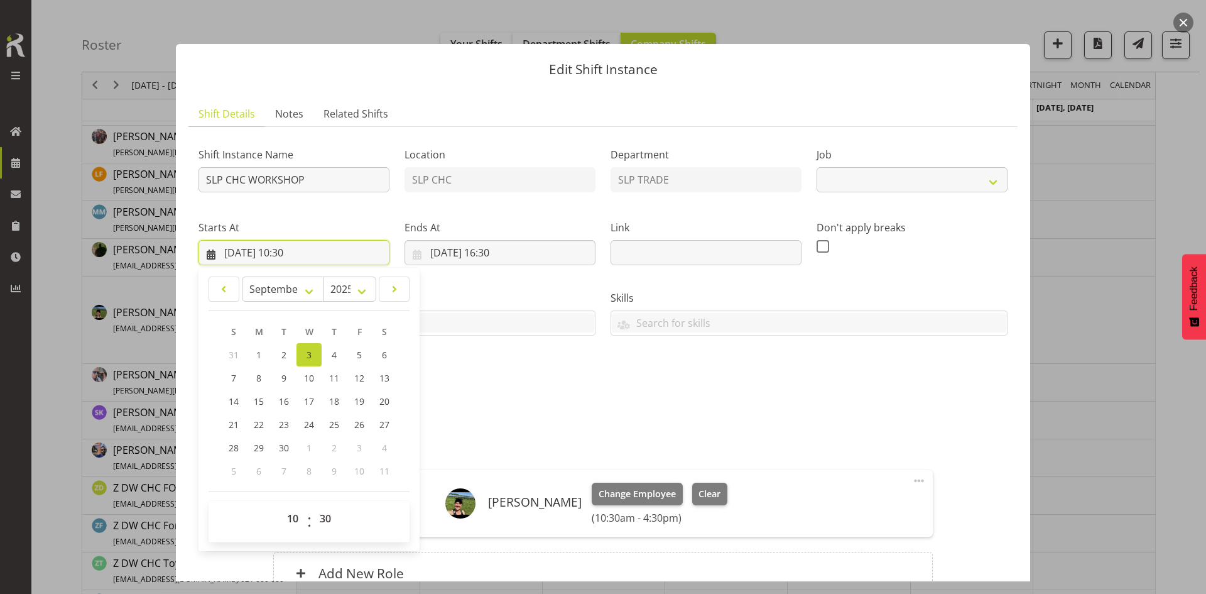
select select "45"
click at [286, 518] on select "00 01 02 03 04 05 06 07 08 09 10 11 12 13 14 15 16 17 18 19 20 21 22 23" at bounding box center [294, 518] width 28 height 25
select select "9"
click at [280, 506] on select "00 01 02 03 04 05 06 07 08 09 10 11 12 13 14 15 16 17 18 19 20 21 22 23" at bounding box center [294, 518] width 28 height 25
type input "[DATE] 09:30"
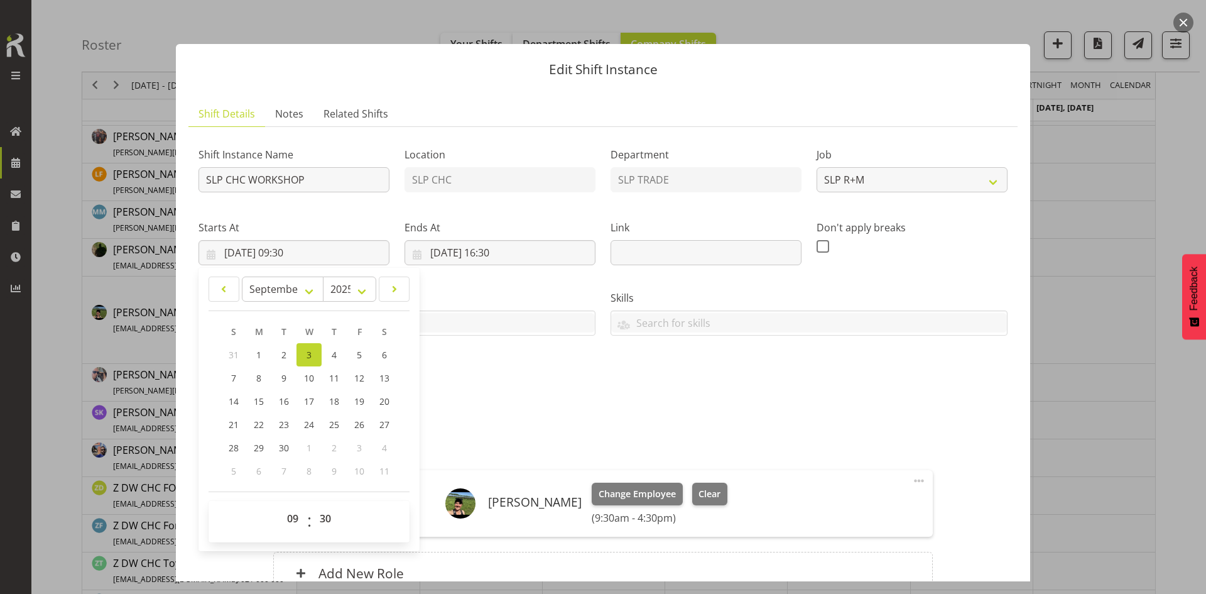
click at [525, 384] on div "Shift Instance Name SLP CHC WORKSHOP Location SLP CHC Department SLP TRADE Job …" at bounding box center [603, 266] width 824 height 275
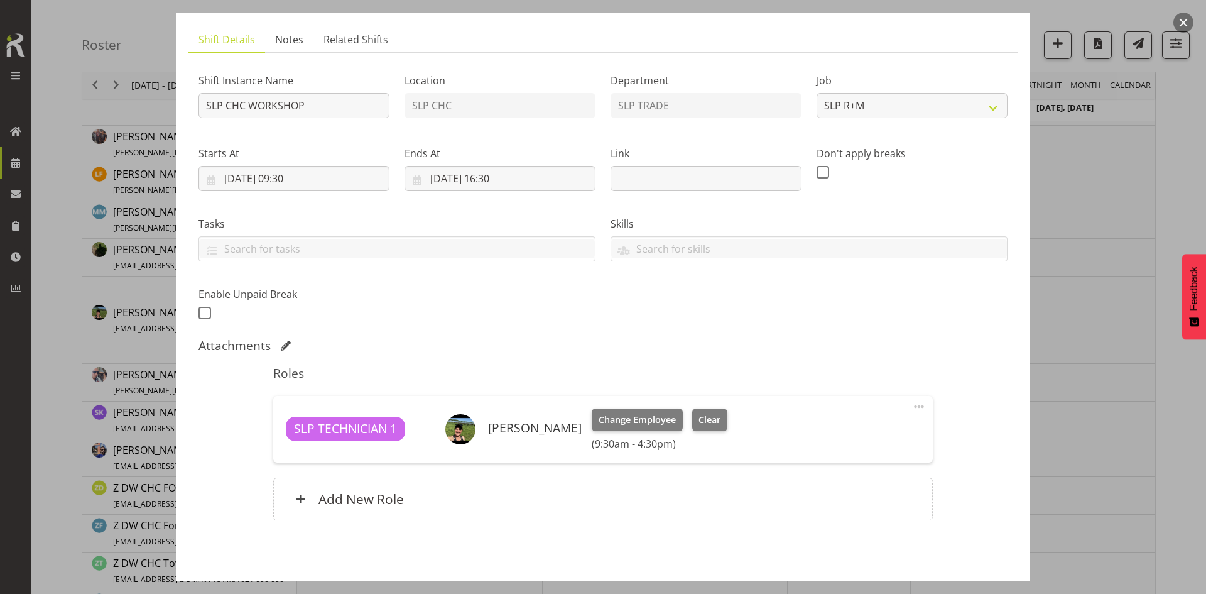
scroll to position [125, 0]
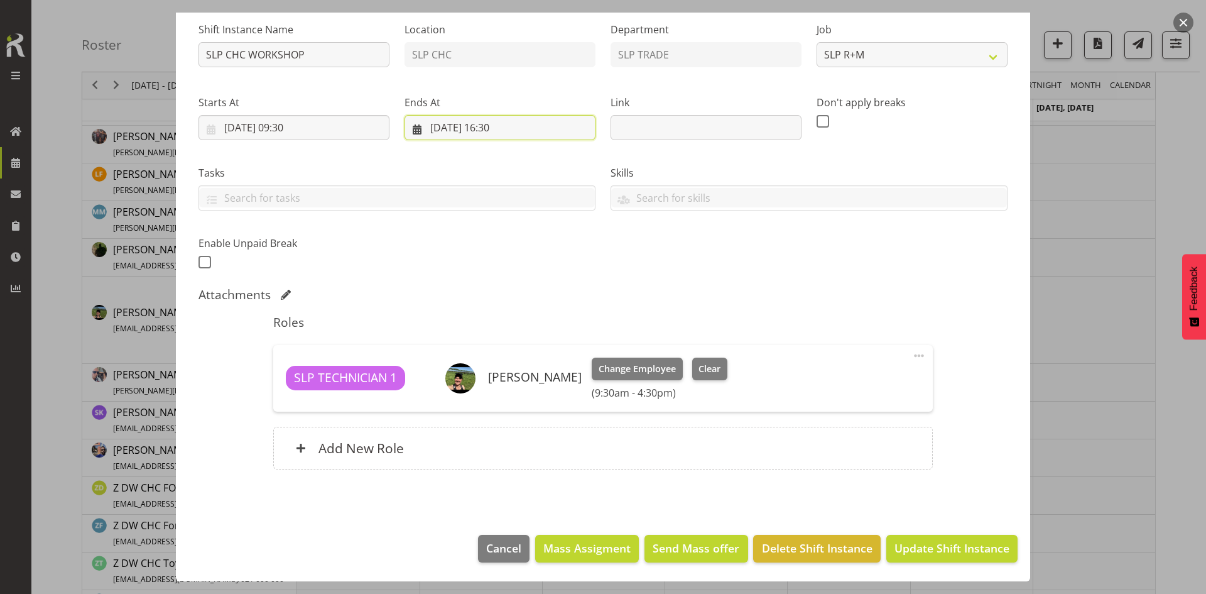
click at [514, 129] on input "[DATE] 16:30" at bounding box center [500, 127] width 191 height 25
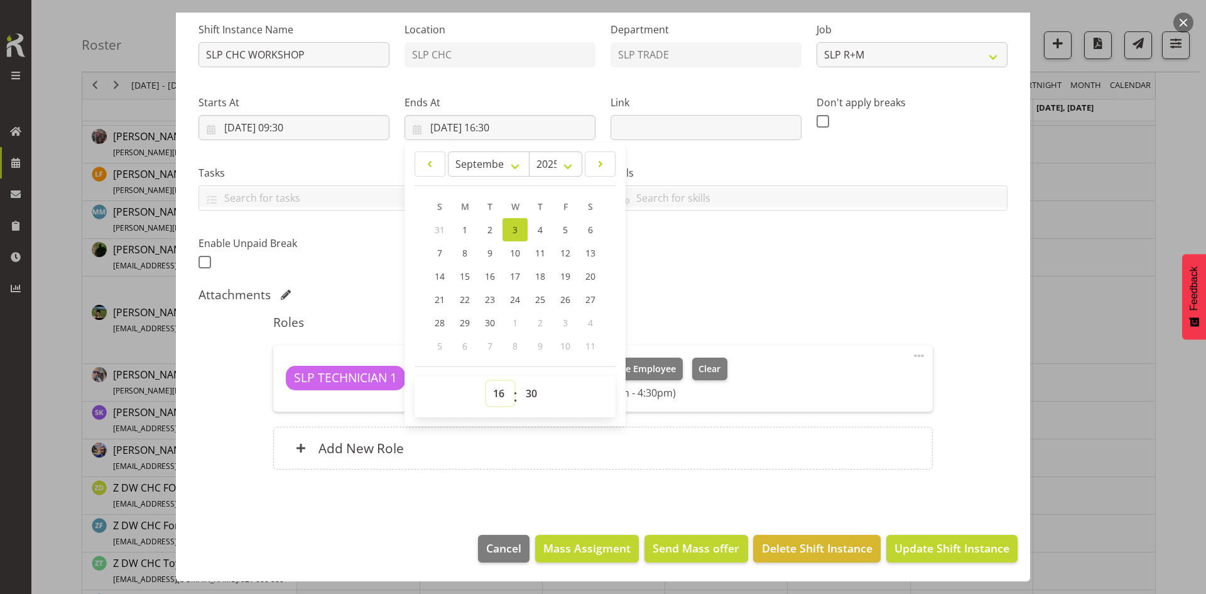
click at [493, 394] on select "00 01 02 03 04 05 06 07 08 09 10 11 12 13 14 15 16 17 18 19 20 21 22 23" at bounding box center [500, 393] width 28 height 25
select select "14"
click at [486, 381] on select "00 01 02 03 04 05 06 07 08 09 10 11 12 13 14 15 16 17 18 19 20 21 22 23" at bounding box center [500, 393] width 28 height 25
type input "[DATE] 14:30"
click at [723, 251] on div "Shift Instance Name SLP CHC WORKSHOP Location SLP CHC Department SLP TRADE Job …" at bounding box center [603, 141] width 824 height 275
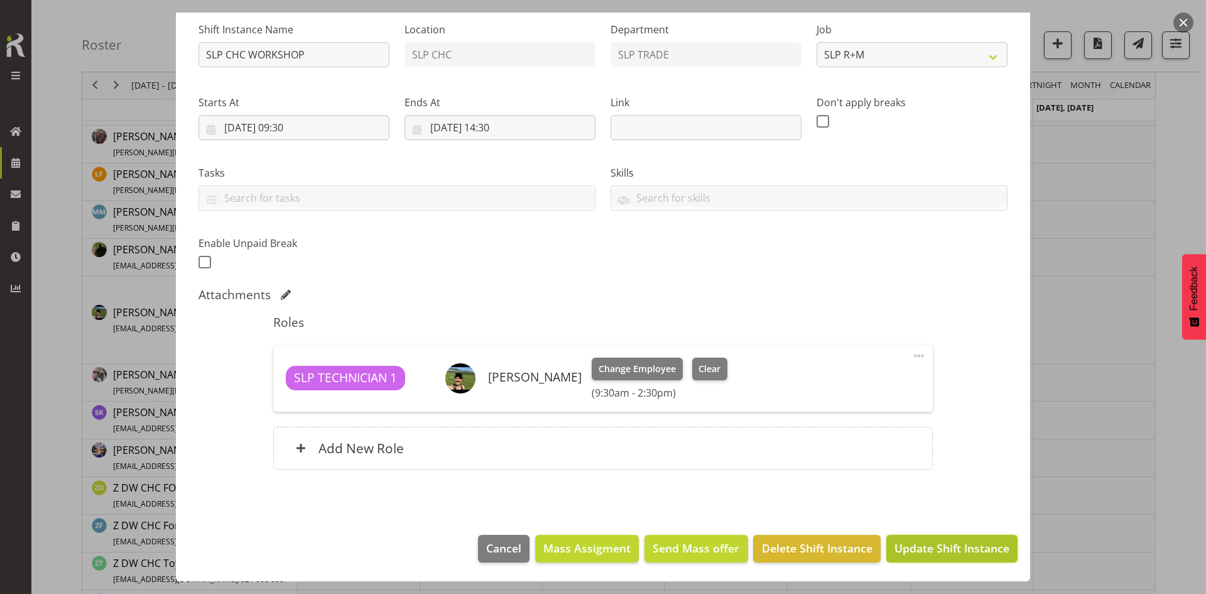
click at [977, 545] on span "Update Shift Instance" at bounding box center [952, 548] width 115 height 16
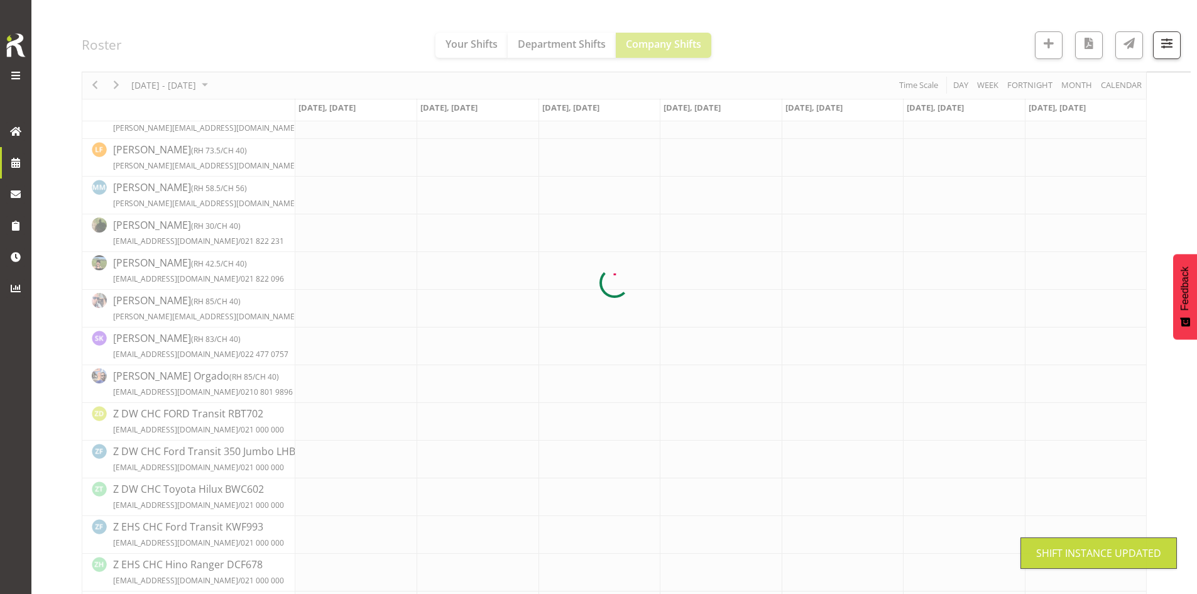
scroll to position [0, 0]
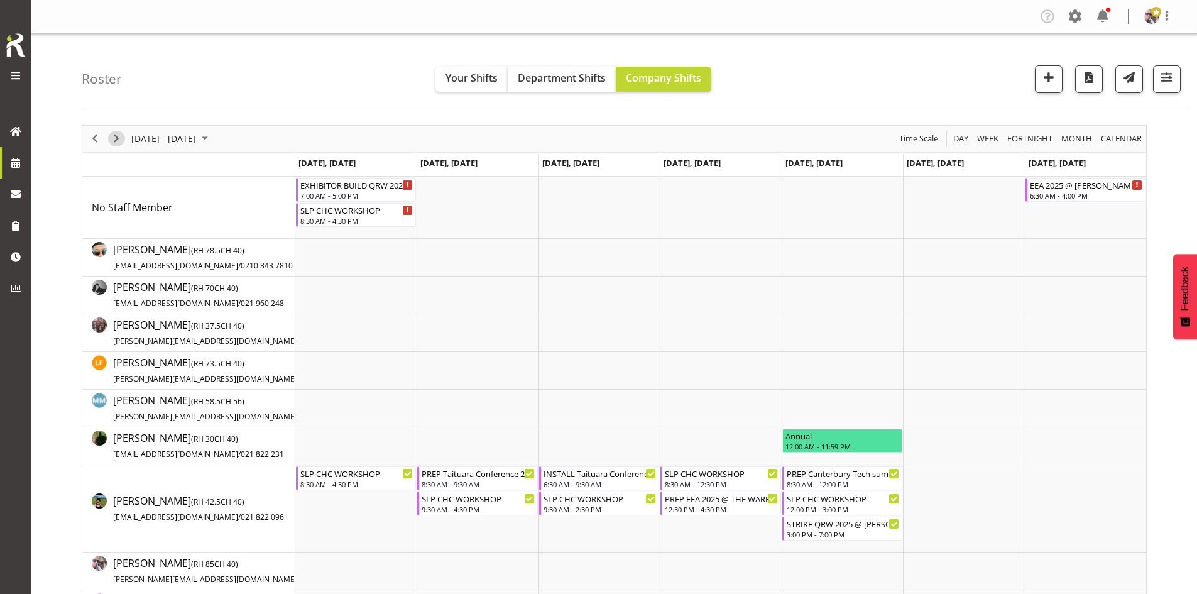
click at [112, 137] on span "Next" at bounding box center [116, 139] width 15 height 16
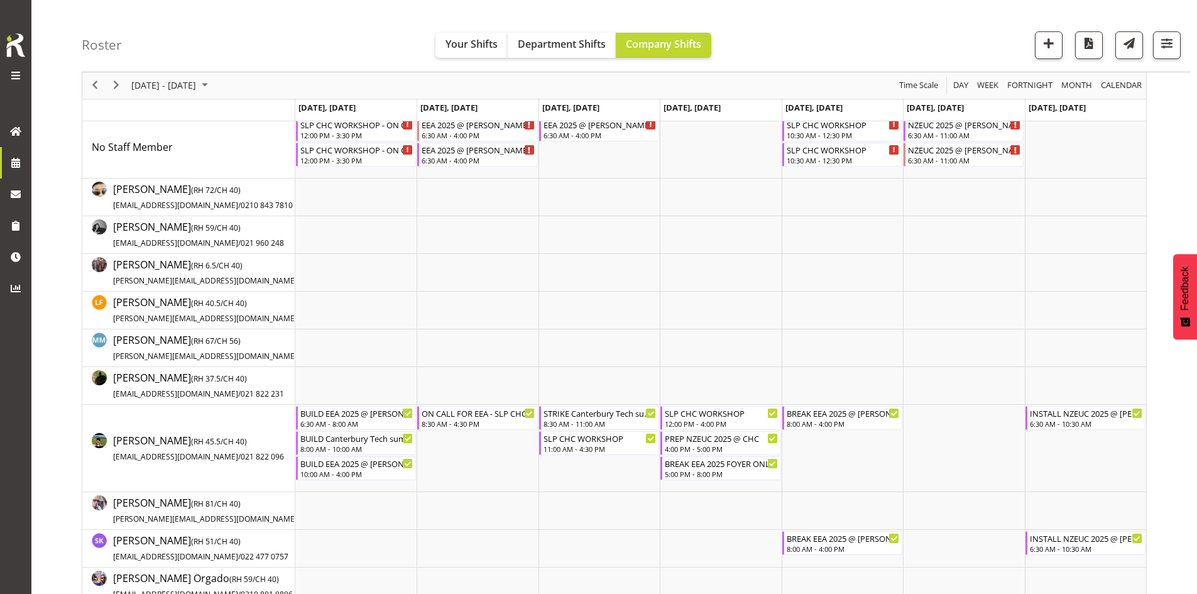
scroll to position [126, 0]
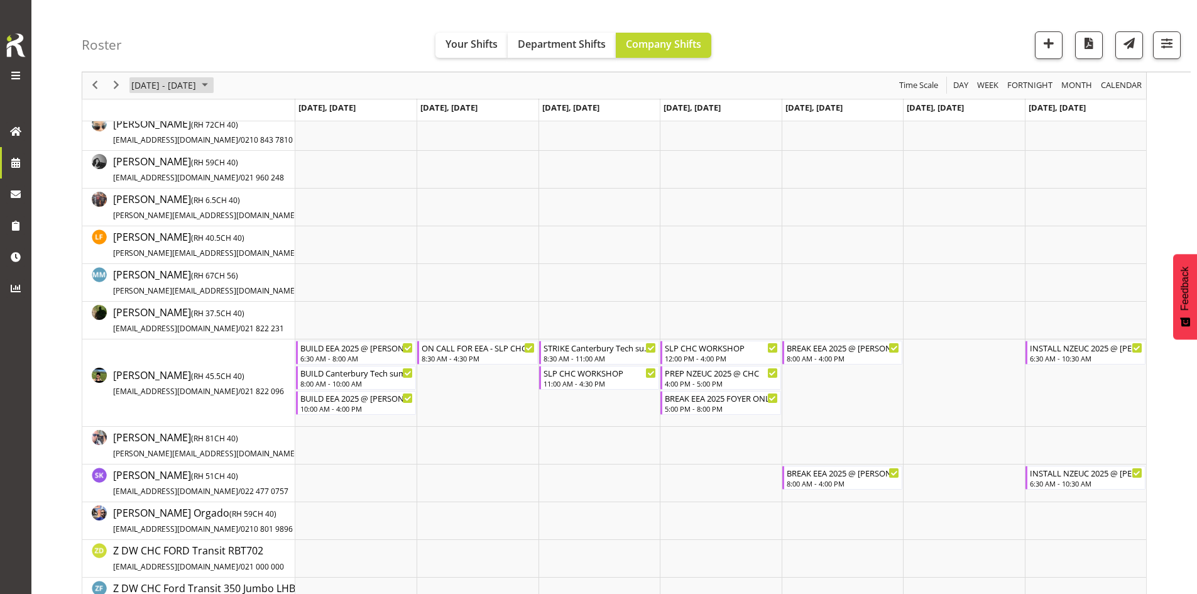
click at [197, 82] on span "[DATE] - [DATE]" at bounding box center [163, 86] width 67 height 16
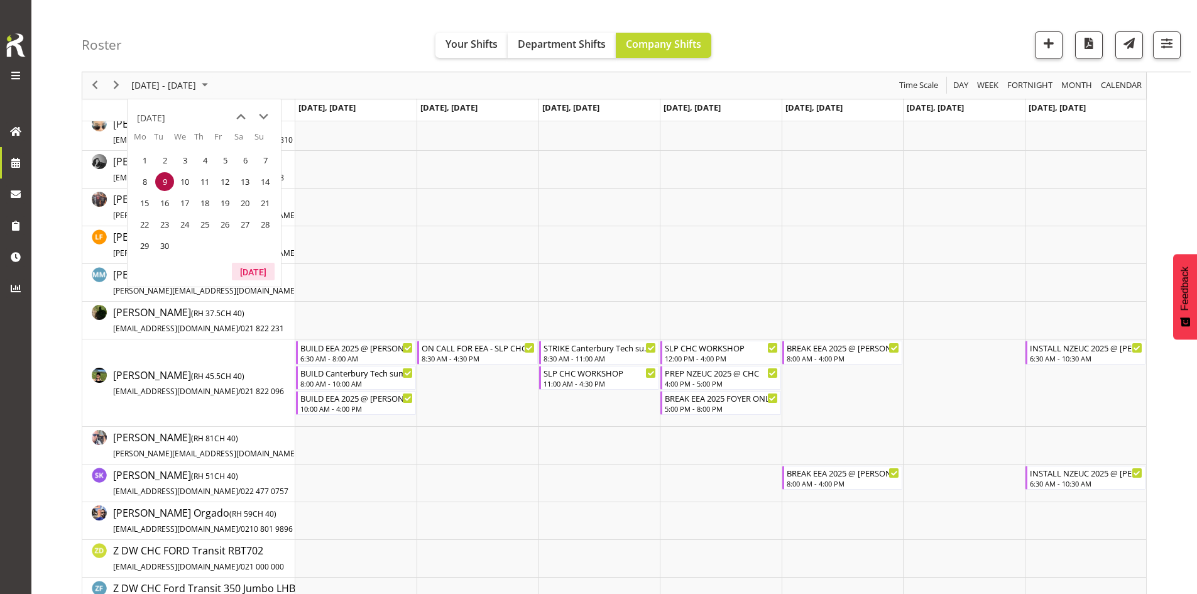
click at [251, 264] on button "[DATE]" at bounding box center [253, 272] width 43 height 18
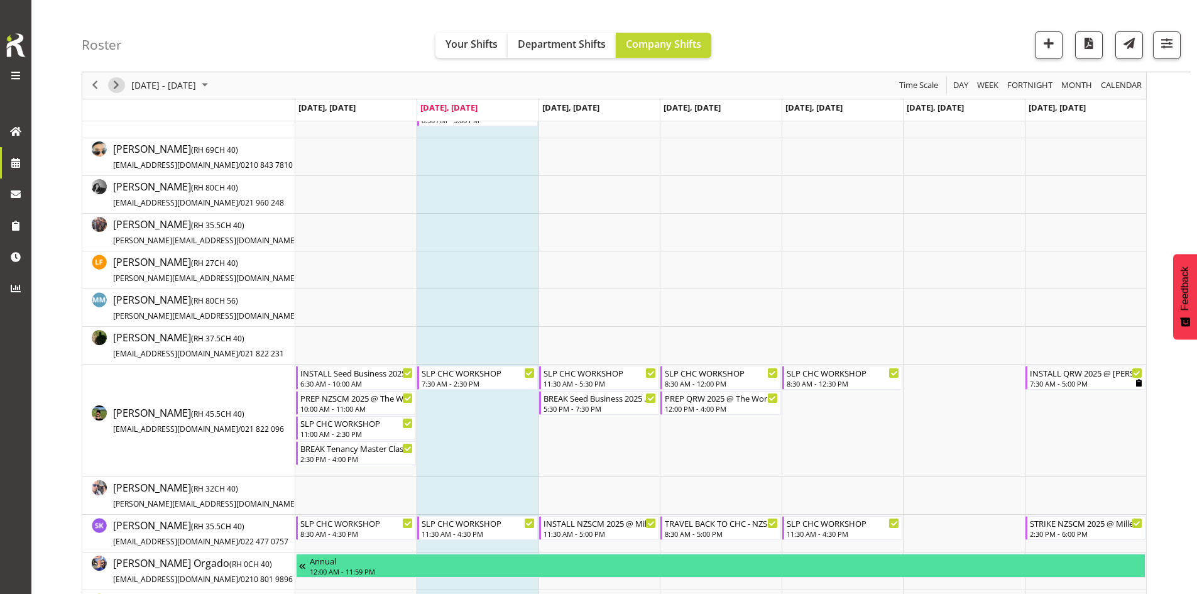
click at [117, 85] on span "Next" at bounding box center [116, 86] width 15 height 16
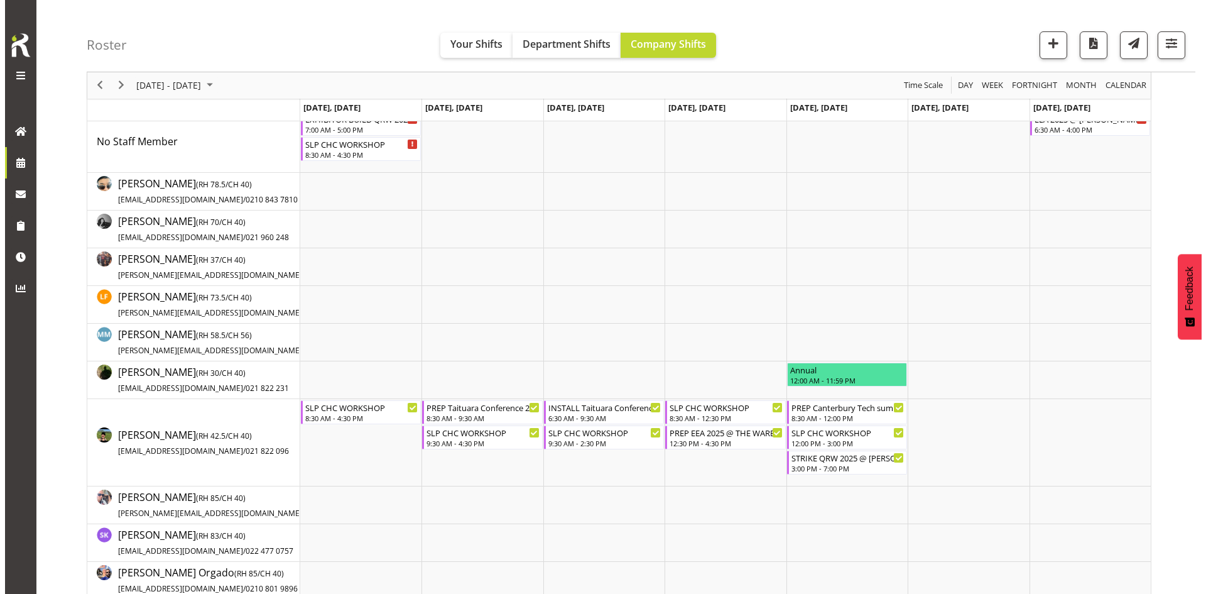
scroll to position [126, 0]
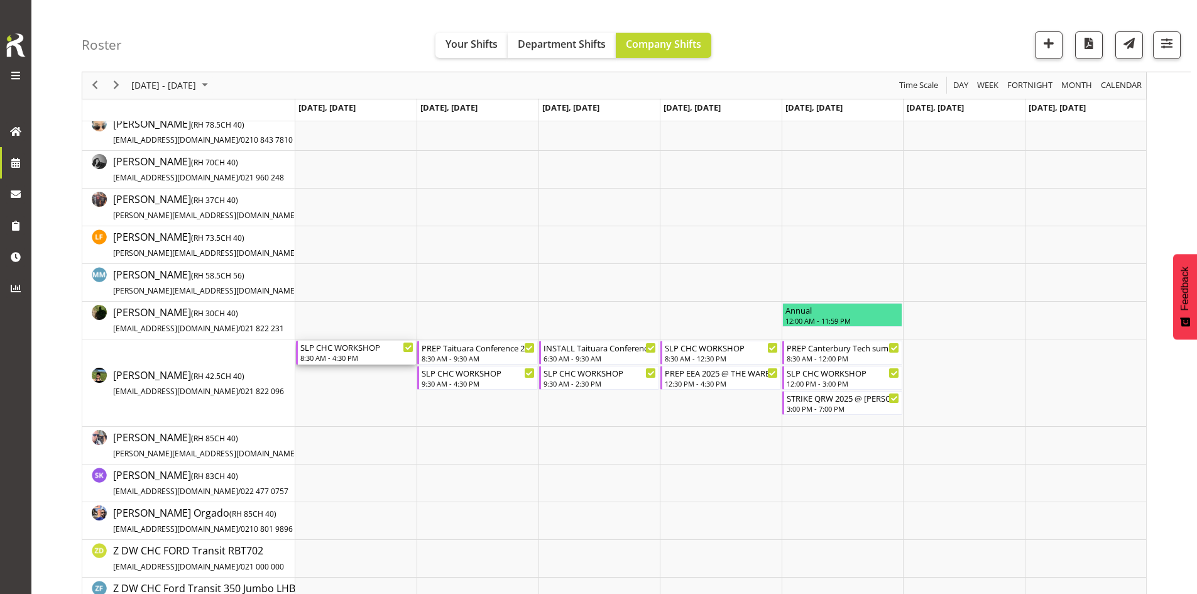
click at [351, 351] on div "SLP CHC WORKSHOP" at bounding box center [356, 346] width 113 height 13
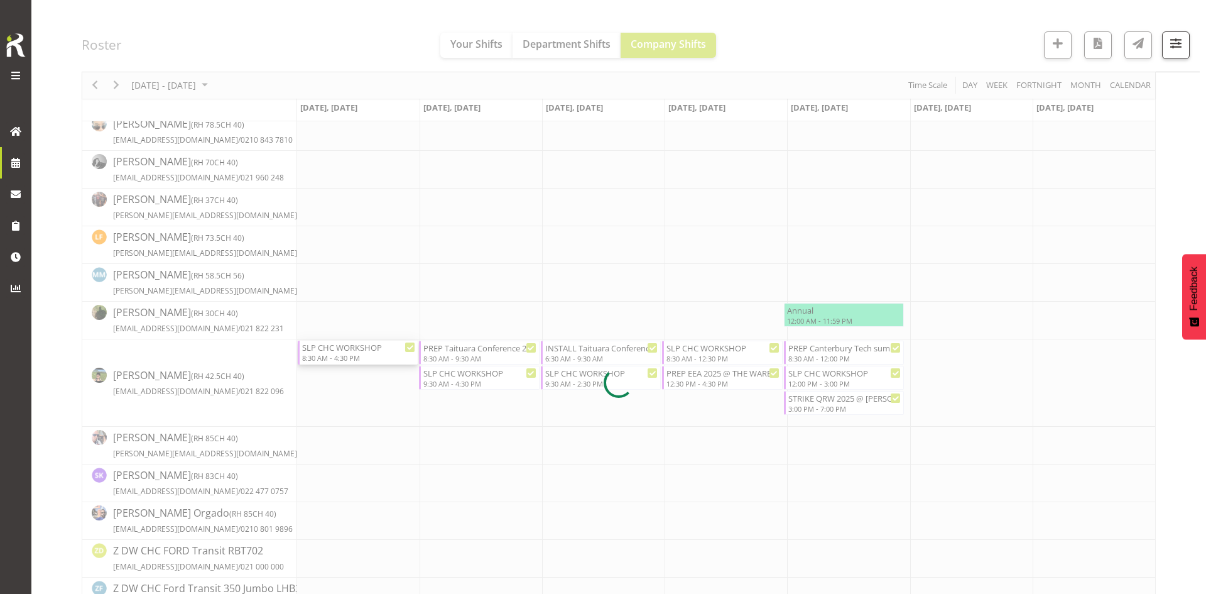
select select
select select "8"
select select "2025"
select select "8"
select select "30"
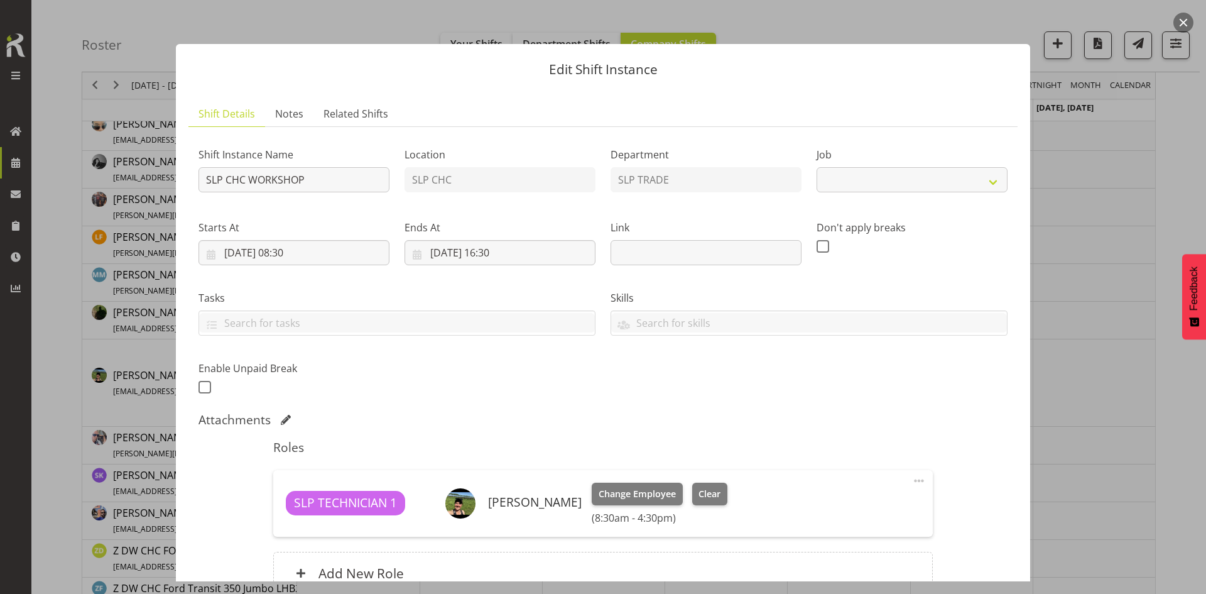
select select "45"
click at [323, 249] on input "[DATE] 08:30" at bounding box center [294, 252] width 191 height 25
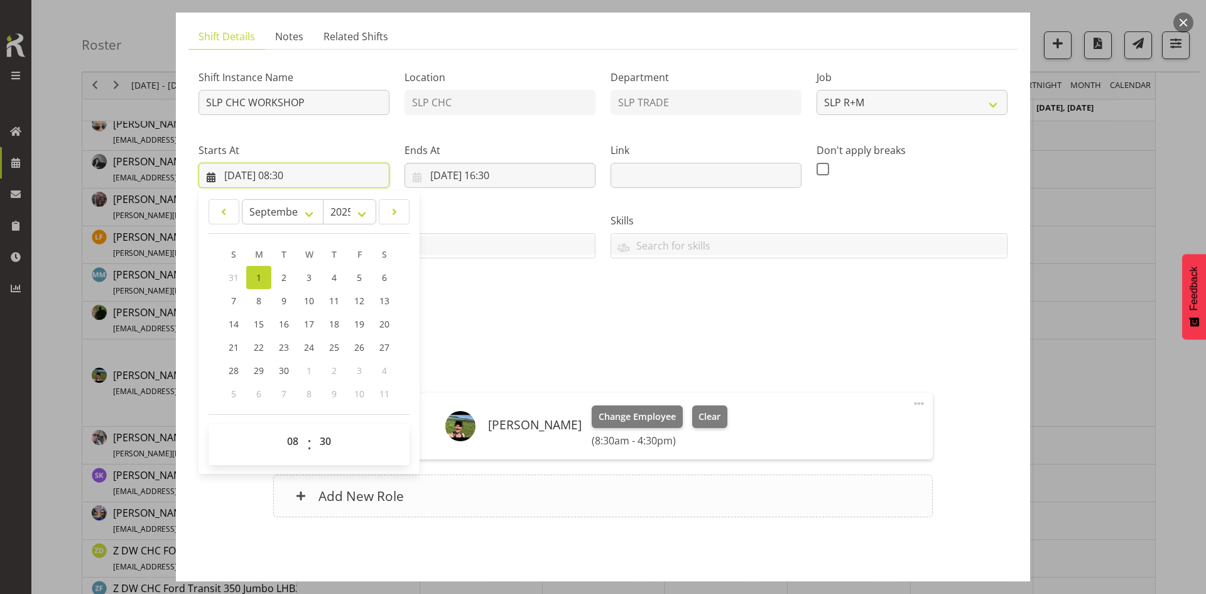
scroll to position [125, 0]
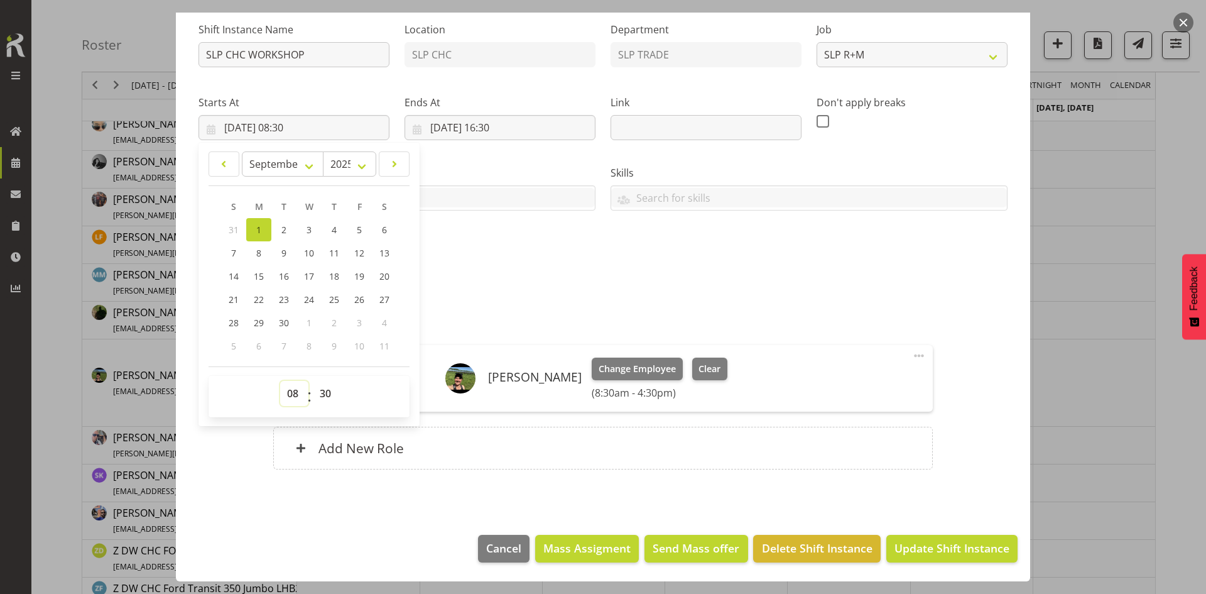
click at [291, 390] on select "00 01 02 03 04 05 06 07 08 09 10 11 12 13 14 15 16 17 18 19 20 21 22 23" at bounding box center [294, 393] width 28 height 25
select select "14"
click at [280, 381] on select "00 01 02 03 04 05 06 07 08 09 10 11 12 13 14 15 16 17 18 19 20 21 22 23" at bounding box center [294, 393] width 28 height 25
type input "[DATE] 14:30"
click at [592, 300] on div "Attachments" at bounding box center [603, 294] width 809 height 15
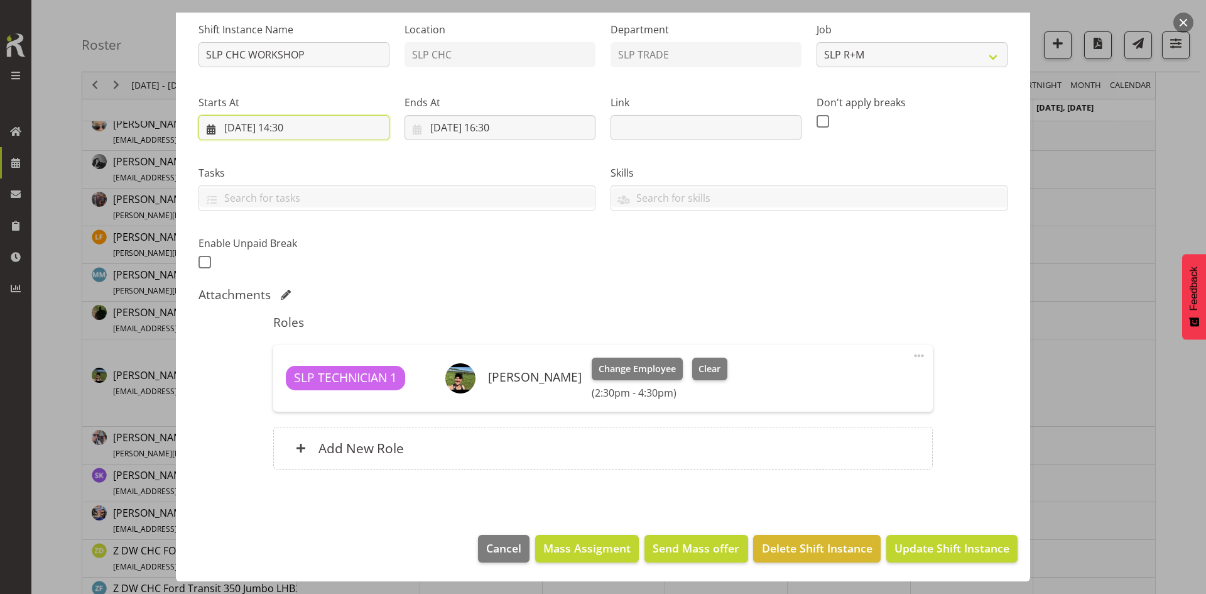
click at [347, 128] on input "[DATE] 14:30" at bounding box center [294, 127] width 191 height 25
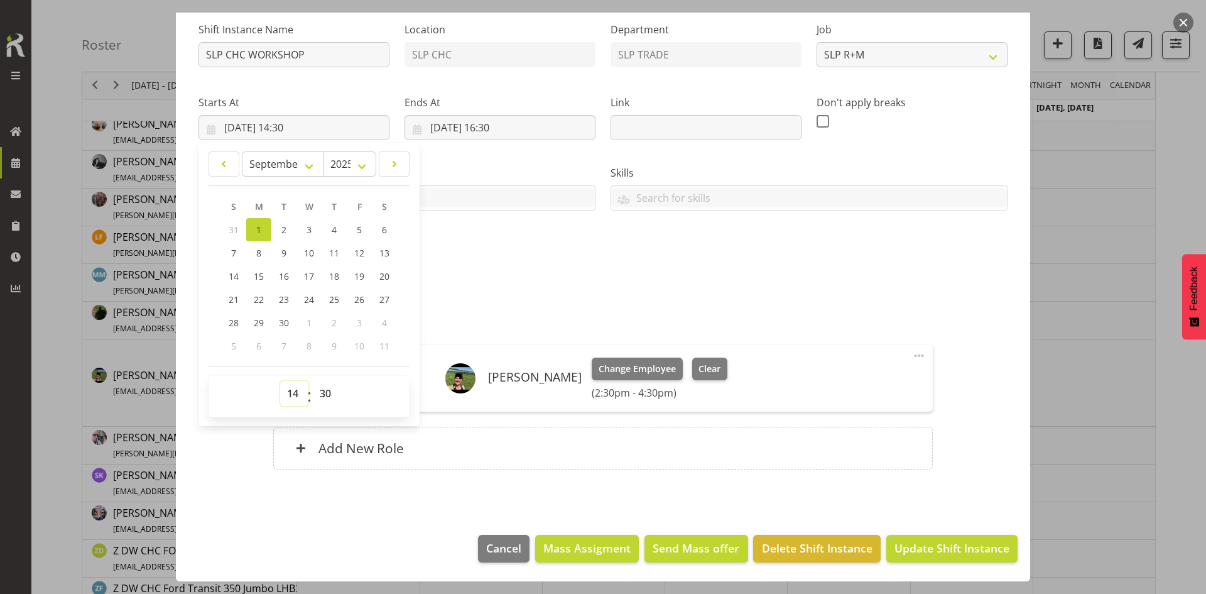
click at [298, 396] on select "00 01 02 03 04 05 06 07 08 09 10 11 12 13 14 15 16 17 18 19 20 21 22 23" at bounding box center [294, 393] width 28 height 25
select select "13"
click at [280, 381] on select "00 01 02 03 04 05 06 07 08 09 10 11 12 13 14 15 16 17 18 19 20 21 22 23" at bounding box center [294, 393] width 28 height 25
type input "[DATE] 13:30"
click at [638, 270] on div "Shift Instance Name SLP CHC WORKSHOP Location SLP CHC Department SLP TRADE Job …" at bounding box center [603, 141] width 824 height 275
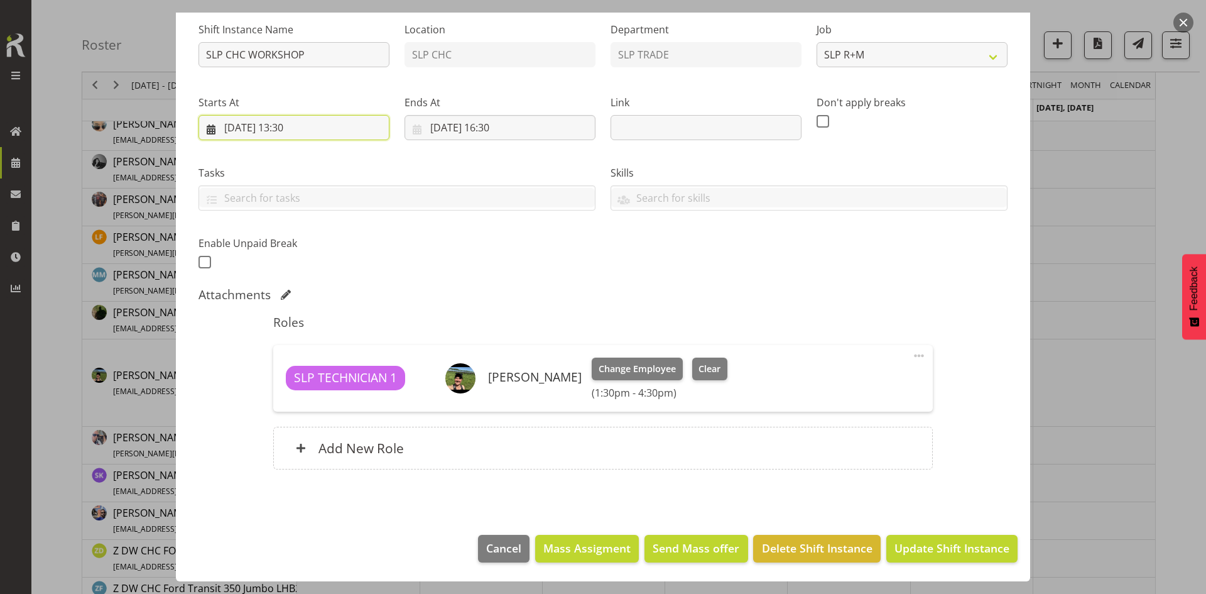
click at [308, 127] on input "[DATE] 13:30" at bounding box center [294, 127] width 191 height 25
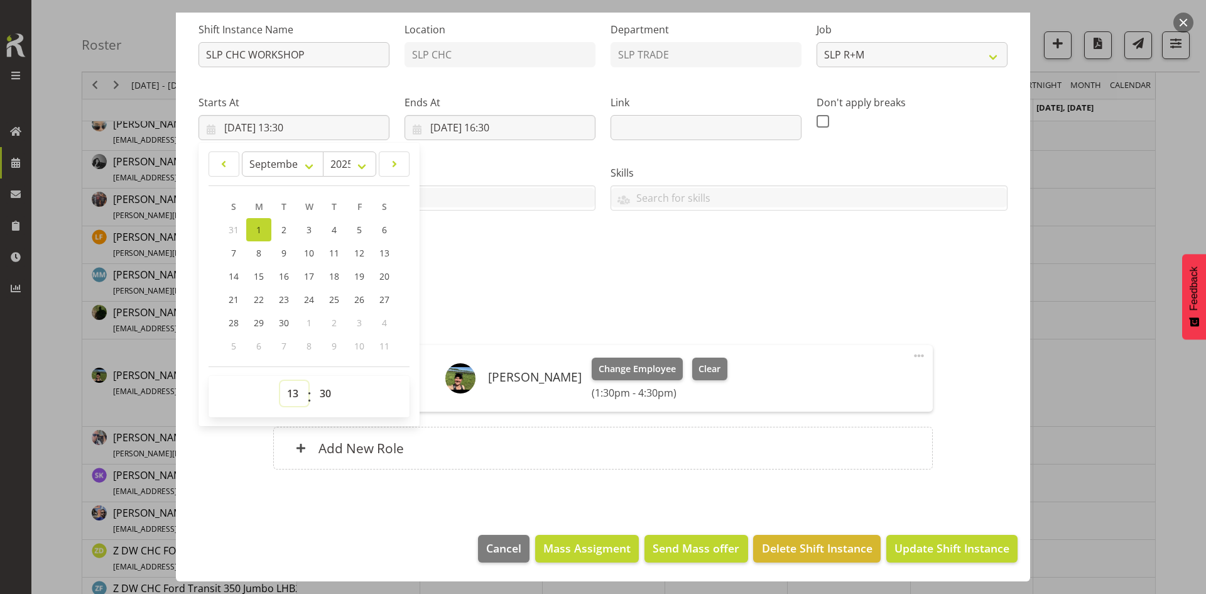
click at [295, 384] on select "00 01 02 03 04 05 06 07 08 09 10 11 12 13 14 15 16 17 18 19 20 21 22 23" at bounding box center [294, 393] width 28 height 25
select select "8"
click at [280, 381] on select "00 01 02 03 04 05 06 07 08 09 10 11 12 13 14 15 16 17 18 19 20 21 22 23" at bounding box center [294, 393] width 28 height 25
type input "[DATE] 08:30"
click at [460, 125] on input "[DATE] 16:30" at bounding box center [500, 127] width 191 height 25
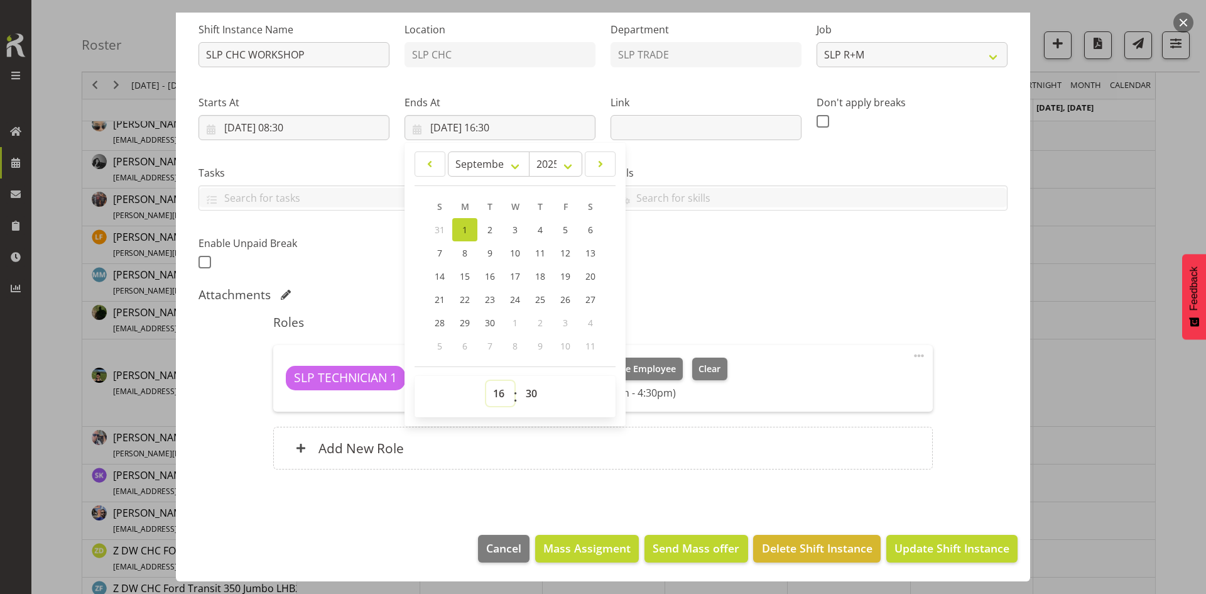
click at [495, 392] on select "00 01 02 03 04 05 06 07 08 09 10 11 12 13 14 15 16 17 18 19 20 21 22 23" at bounding box center [500, 393] width 28 height 25
select select "13"
click at [486, 381] on select "00 01 02 03 04 05 06 07 08 09 10 11 12 13 14 15 16 17 18 19 20 21 22 23" at bounding box center [500, 393] width 28 height 25
type input "[DATE] 13:30"
click at [797, 253] on div "Shift Instance Name SLP CHC WORKSHOP Location SLP CHC Department SLP TRADE Job …" at bounding box center [603, 141] width 824 height 275
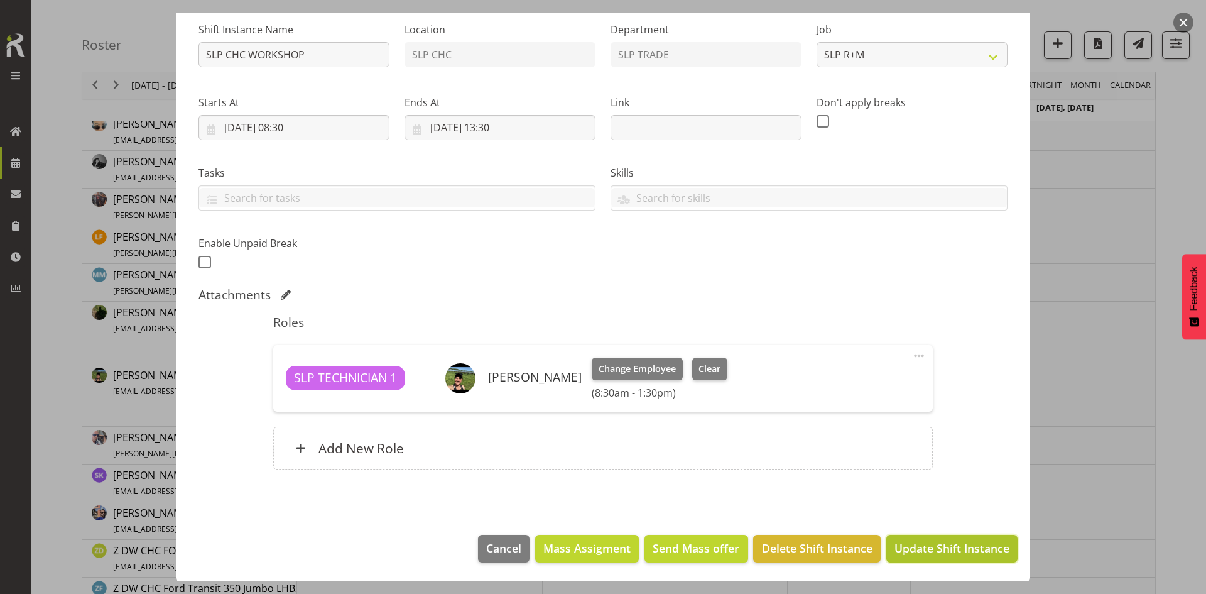
click at [925, 546] on span "Update Shift Instance" at bounding box center [952, 548] width 115 height 16
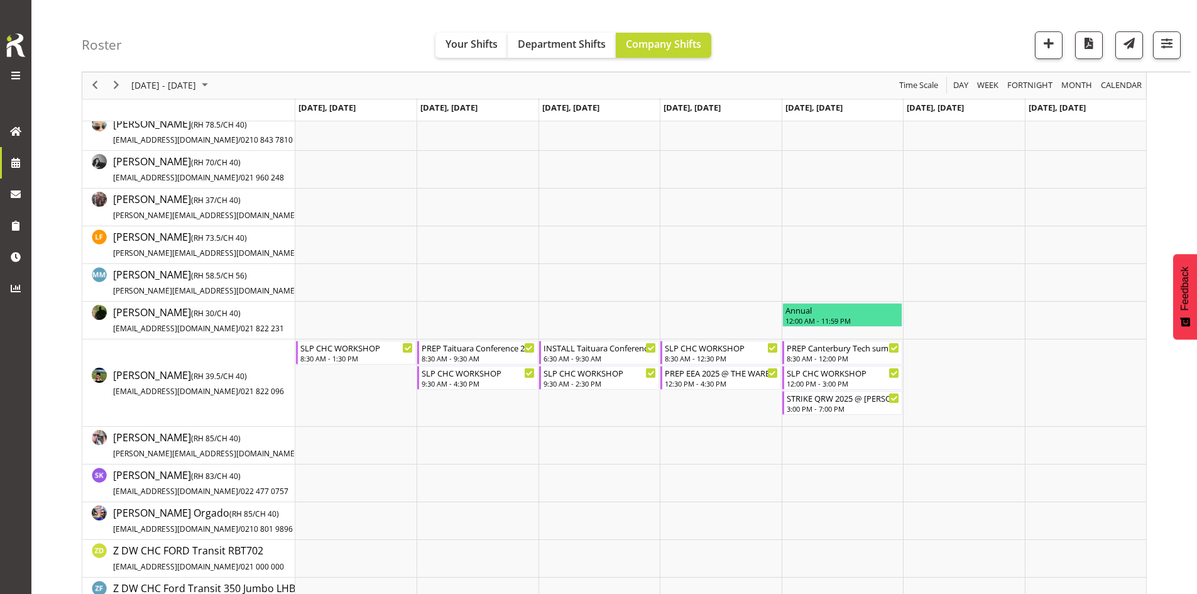
scroll to position [0, 0]
